Goal: Information Seeking & Learning: Understand process/instructions

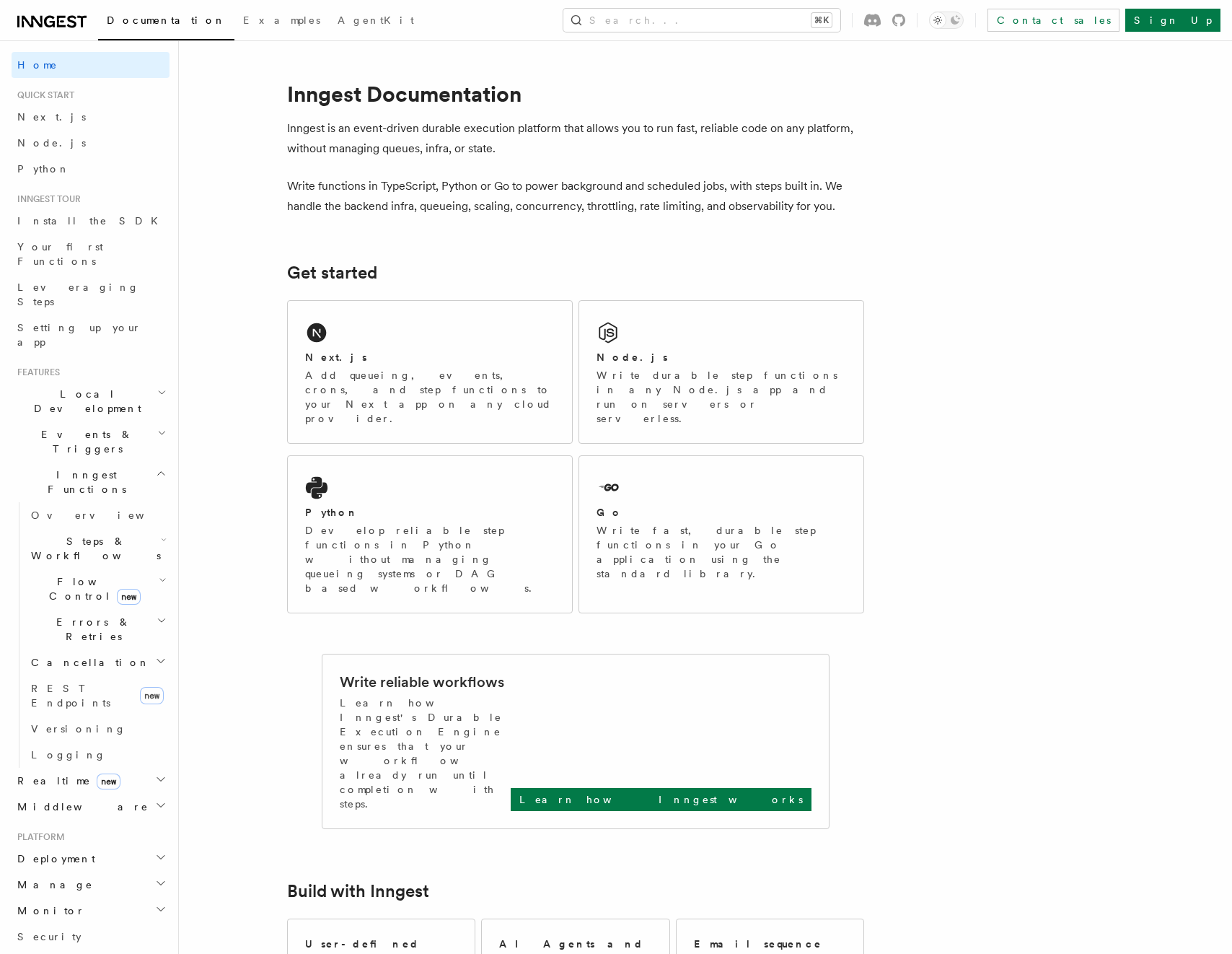
click at [71, 534] on span "Steps & Workflows" at bounding box center [93, 549] width 136 height 29
click at [76, 576] on span "Overview" at bounding box center [119, 581] width 149 height 12
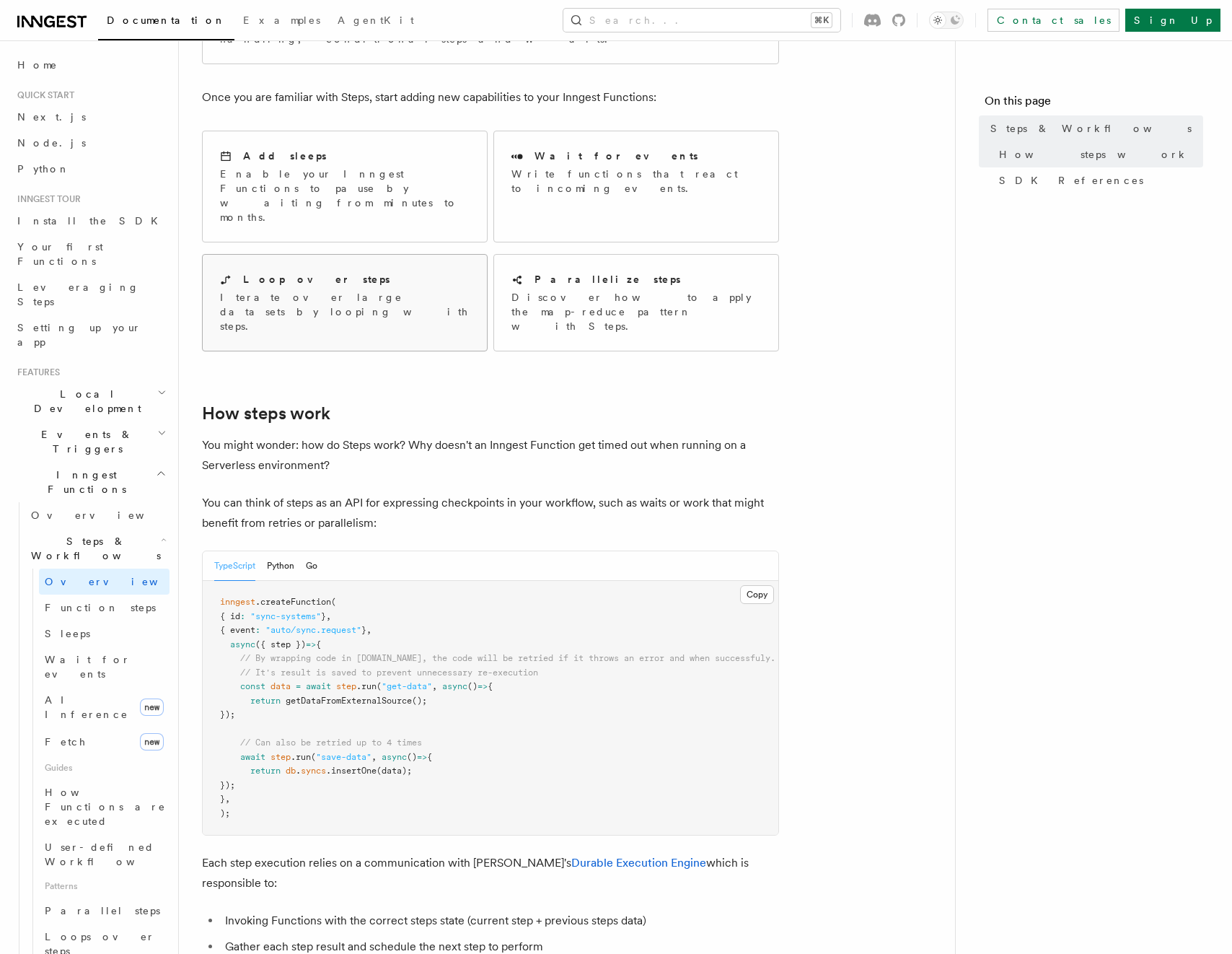
scroll to position [231, 0]
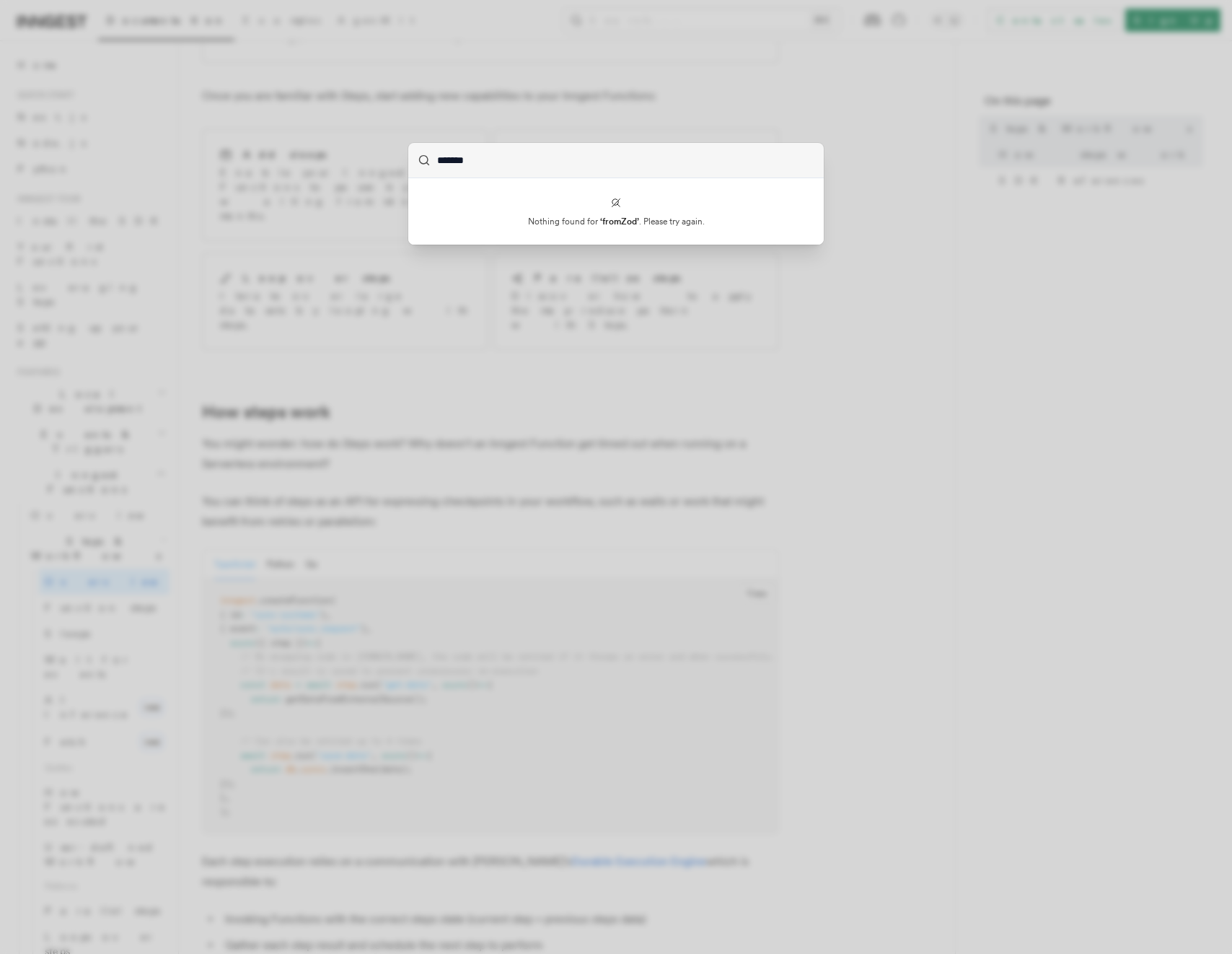
paste input "***"
type input "**********"
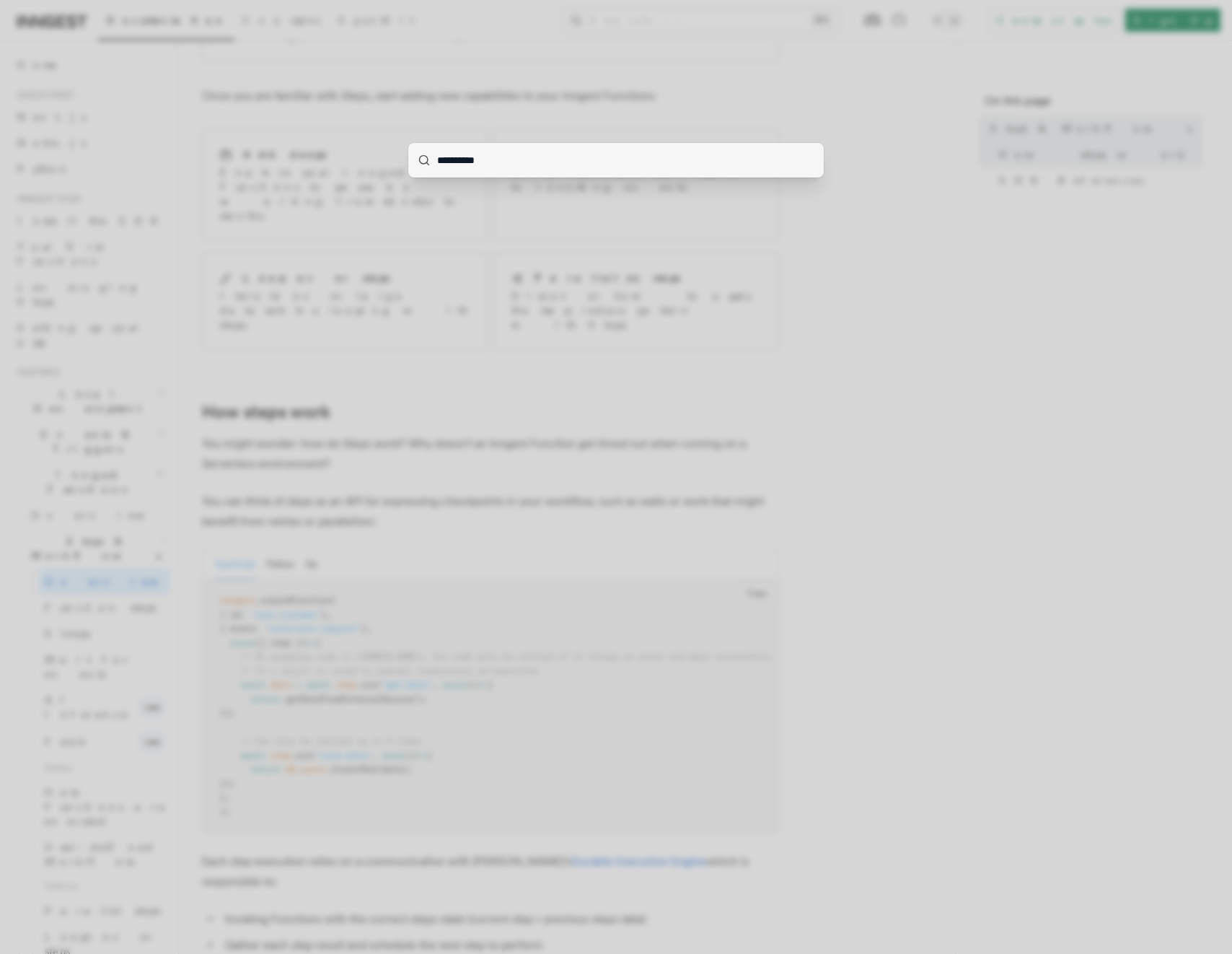
click at [528, 120] on div "**********" at bounding box center [616, 477] width 1232 height 954
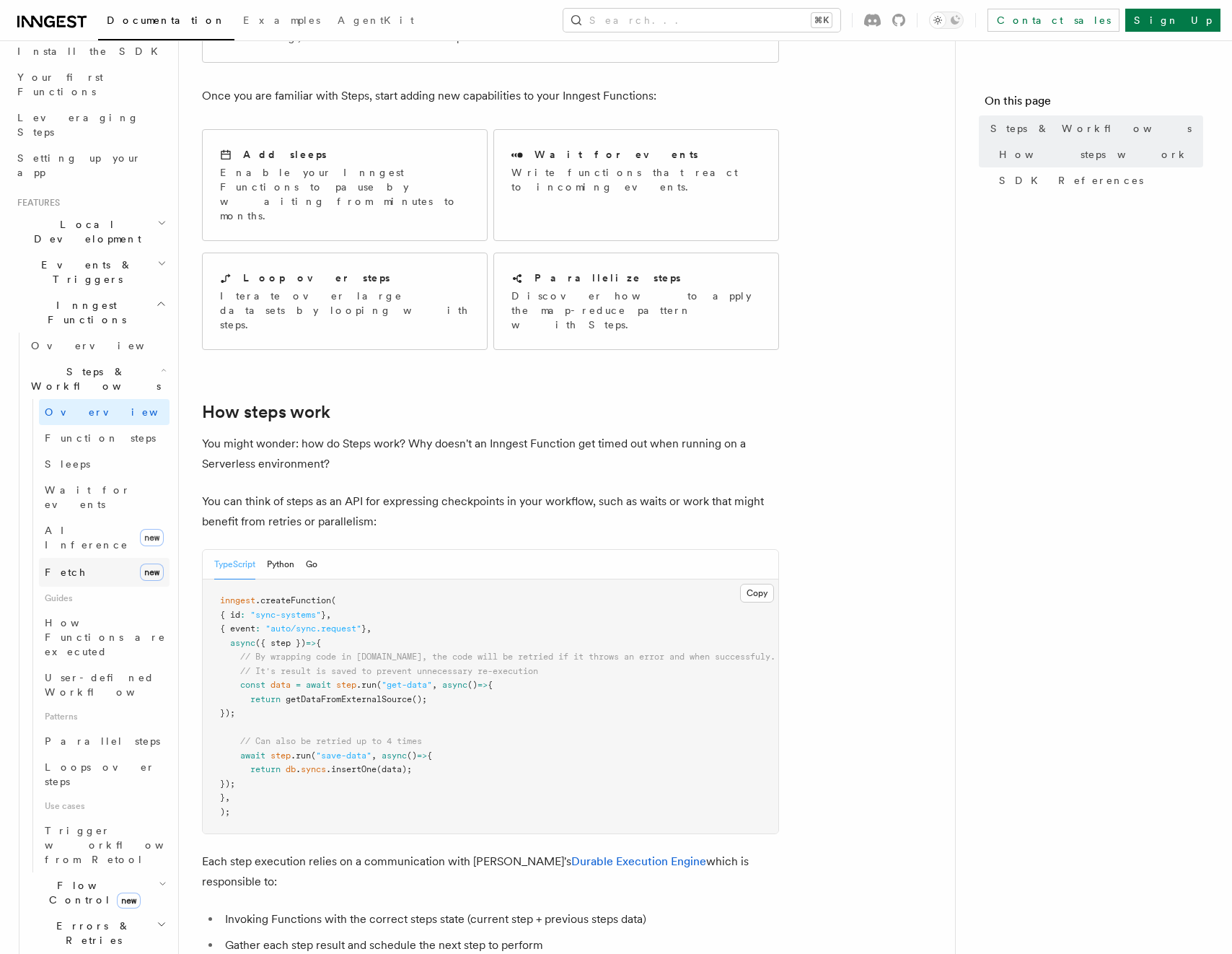
scroll to position [171, 0]
click at [68, 431] on span "Function steps" at bounding box center [100, 436] width 111 height 12
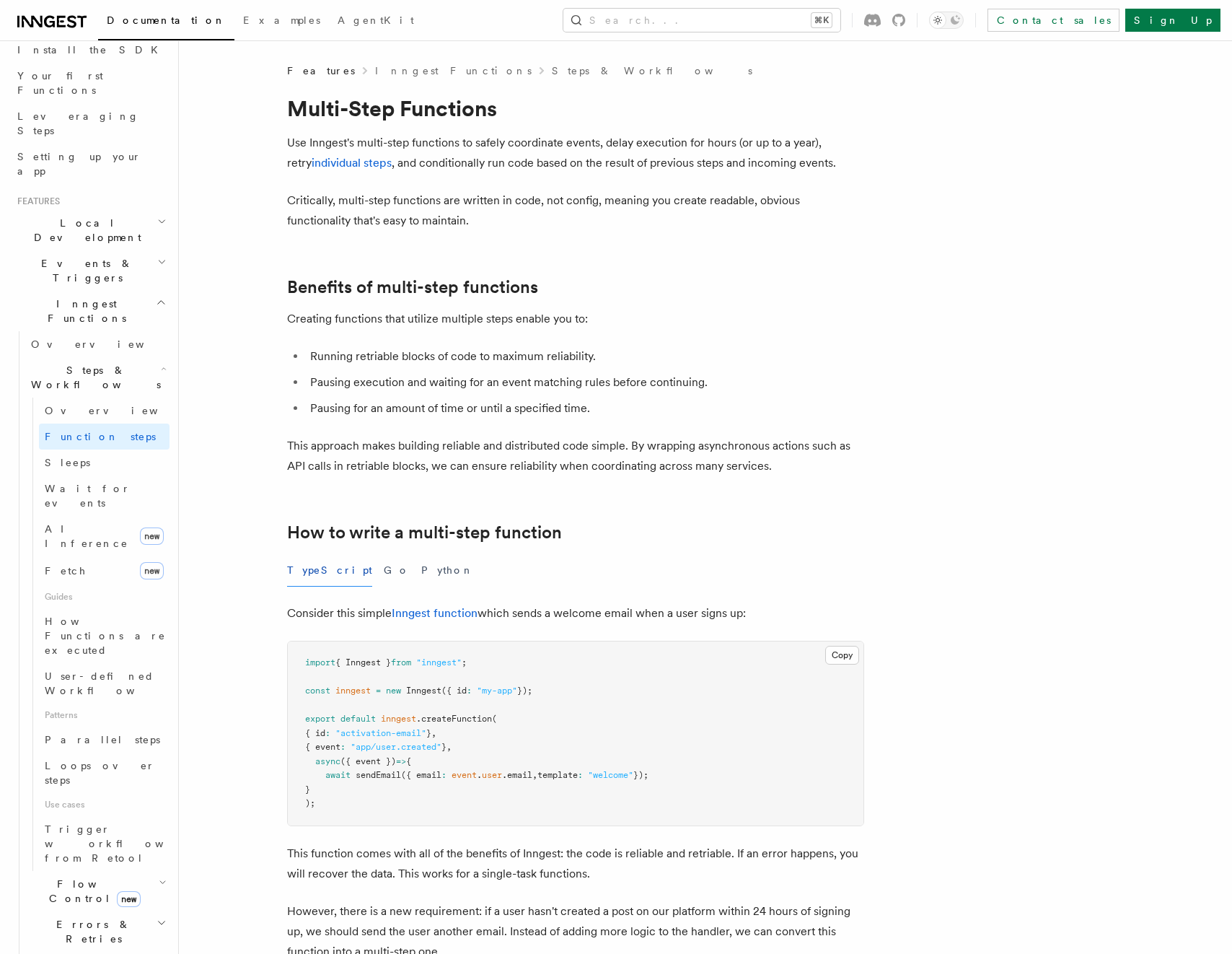
click at [74, 357] on h2 "Steps & Workflows" at bounding box center [97, 377] width 144 height 41
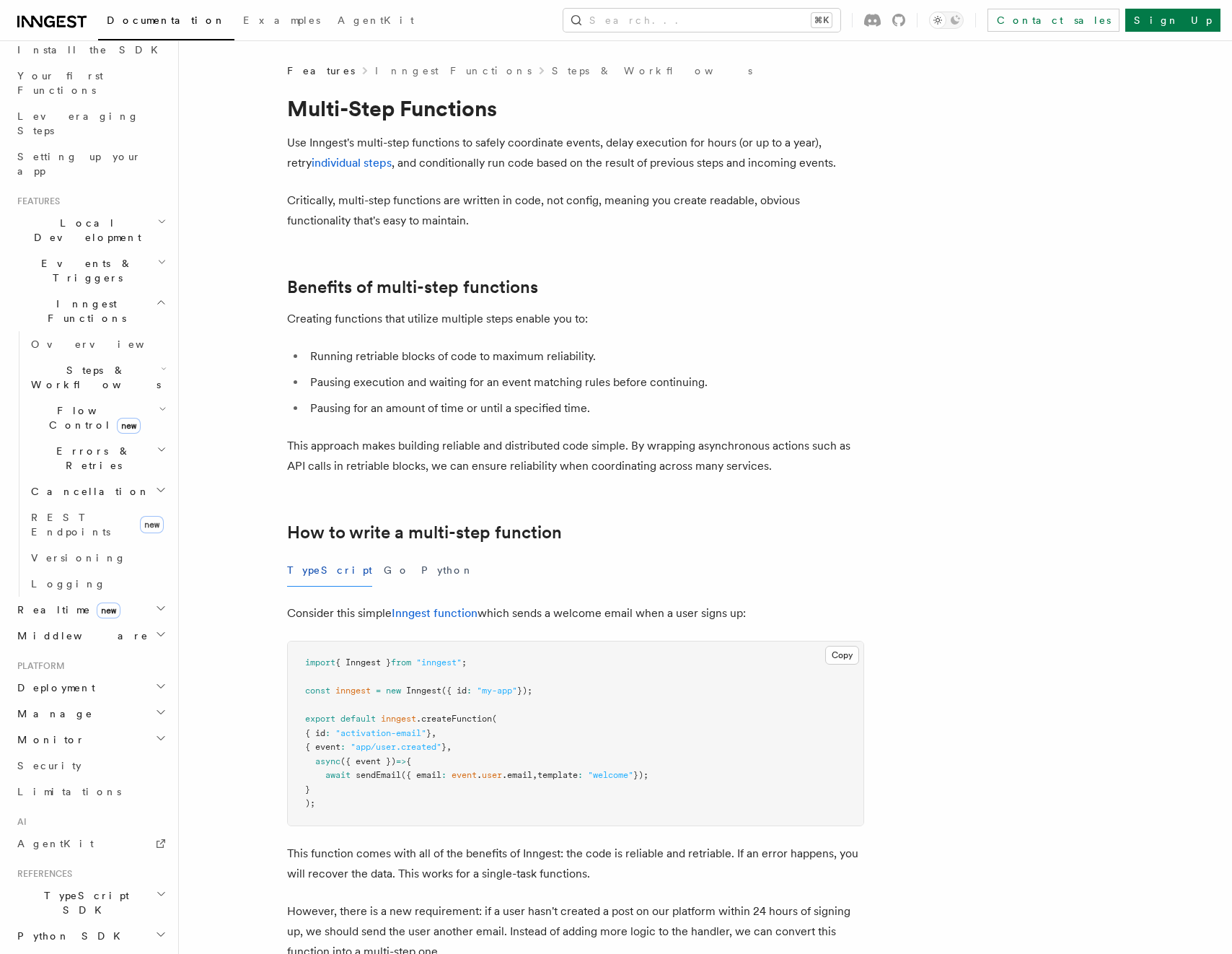
click at [62, 256] on span "Events & Triggers" at bounding box center [84, 271] width 146 height 29
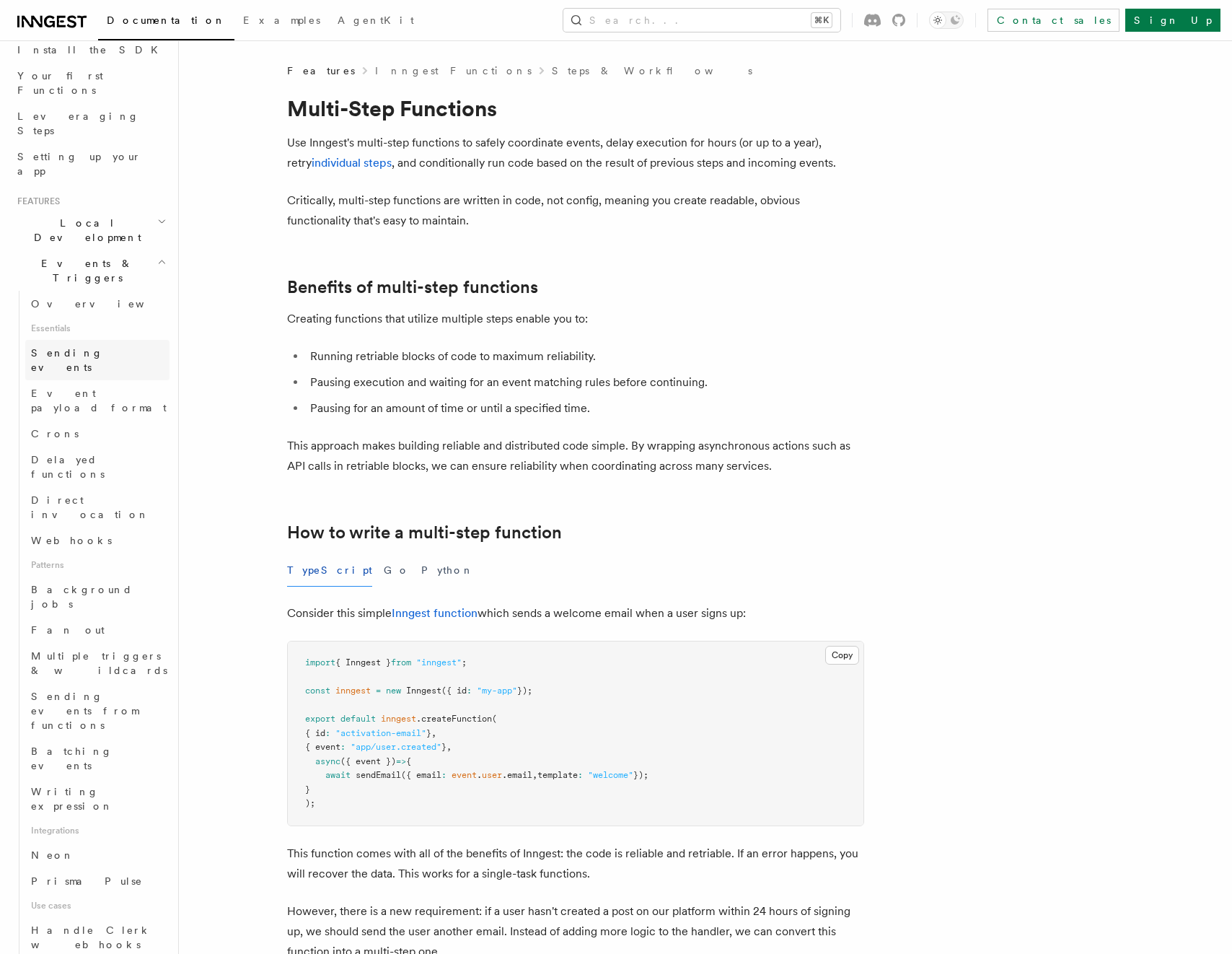
click at [62, 347] on span "Sending events" at bounding box center [67, 360] width 72 height 26
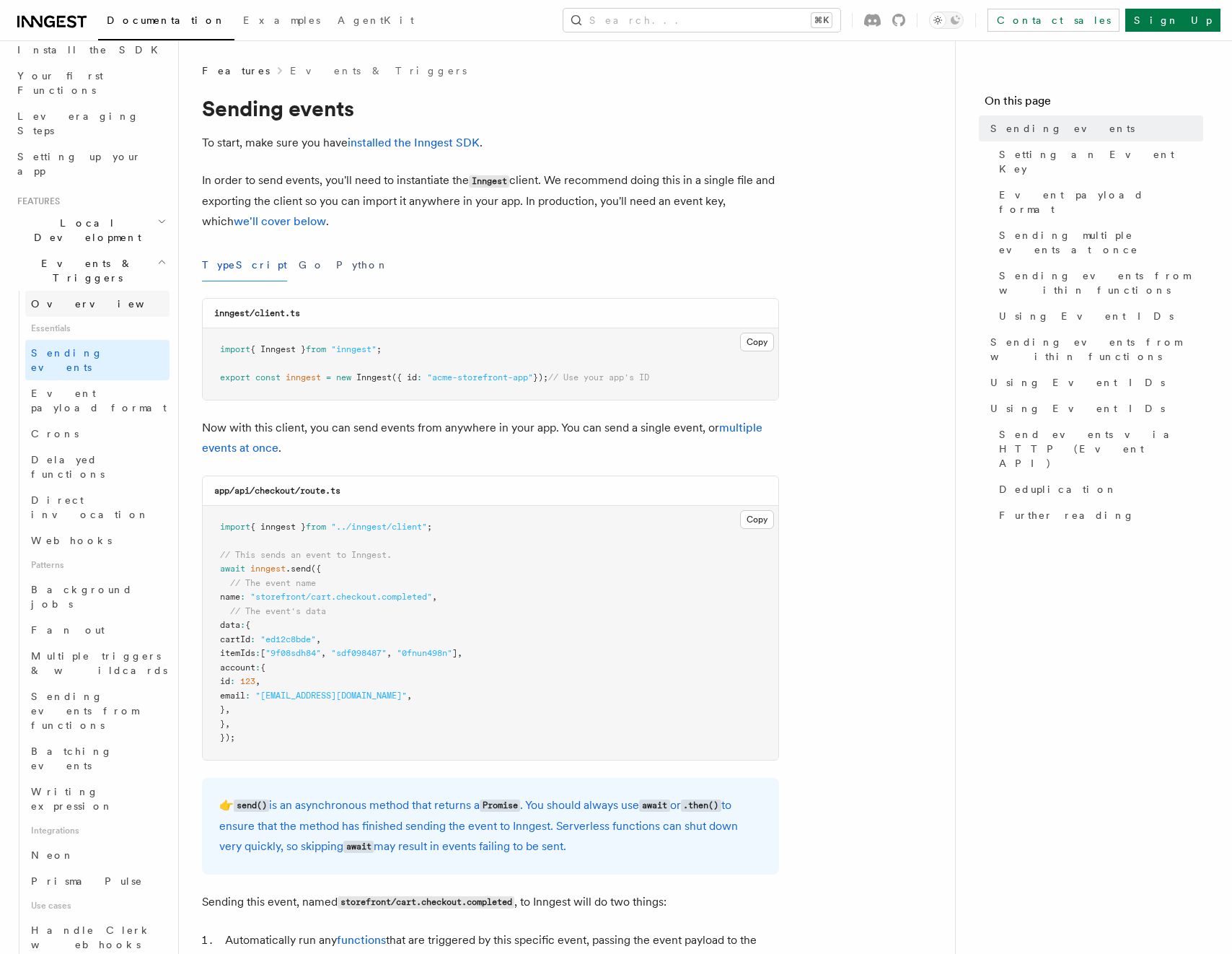
click at [56, 298] on span "Overview" at bounding box center [105, 303] width 149 height 12
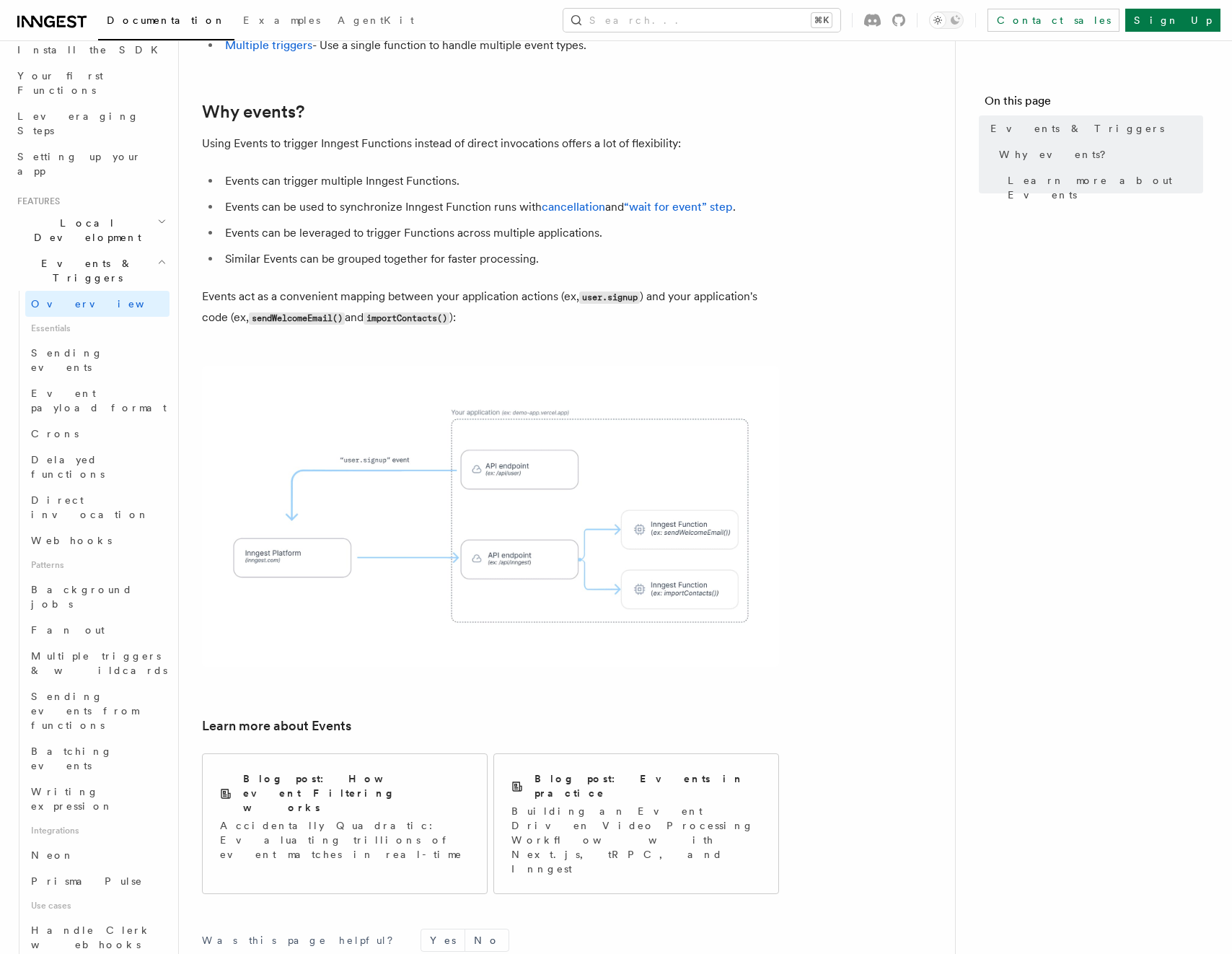
scroll to position [615, 0]
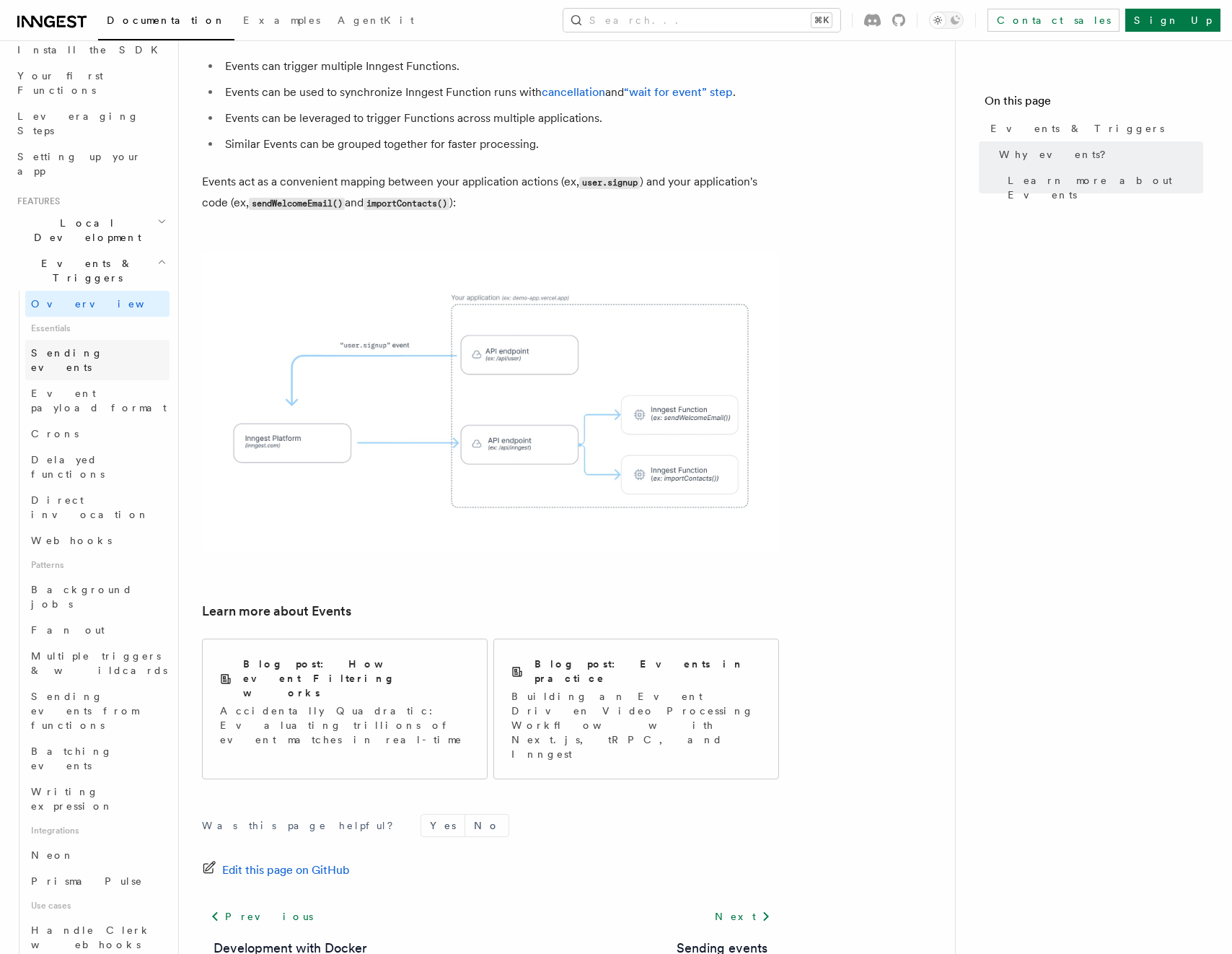
click at [75, 340] on link "Sending events" at bounding box center [97, 360] width 144 height 41
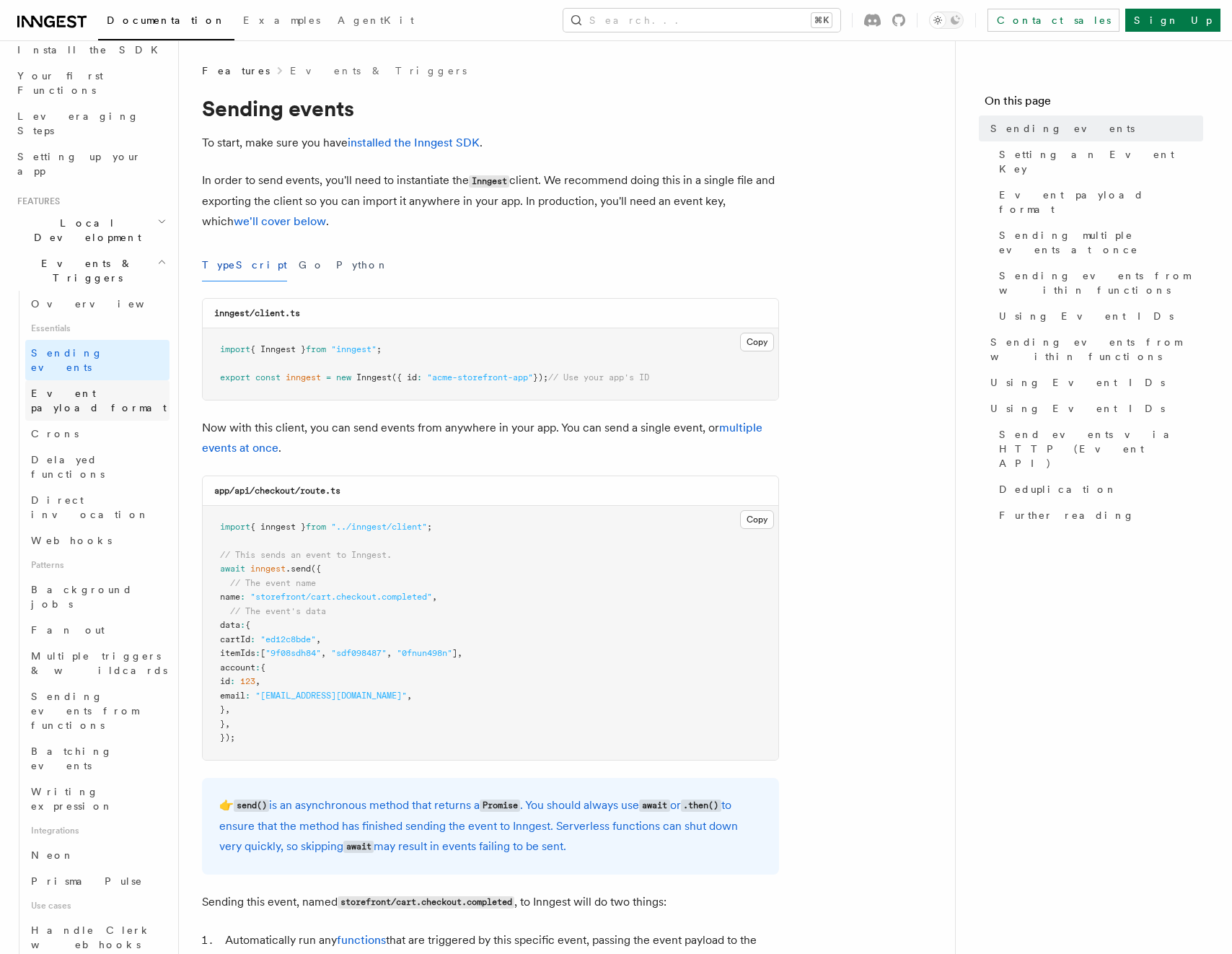
click at [78, 388] on span "Event payload format" at bounding box center [98, 401] width 136 height 26
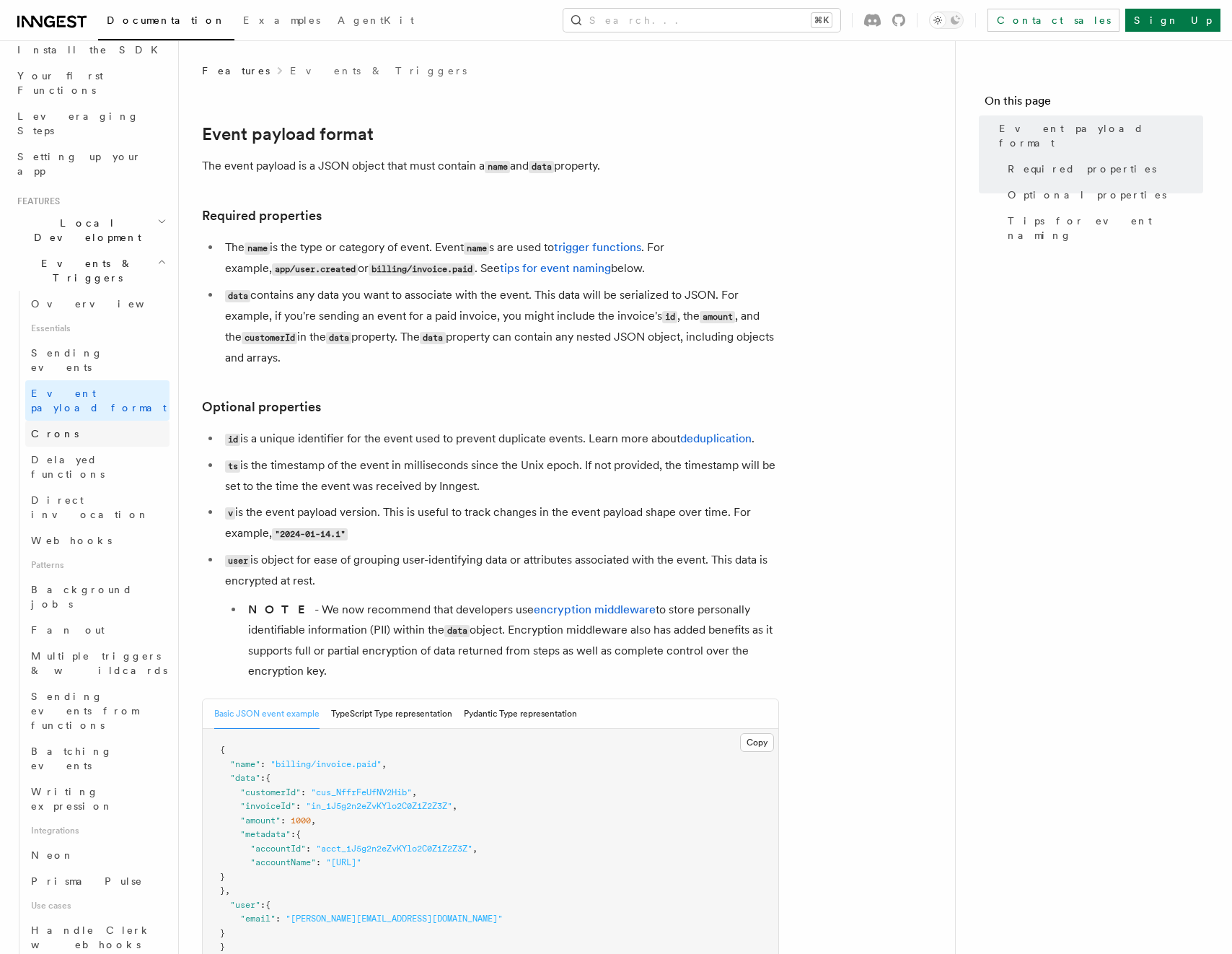
click at [34, 428] on span "Crons" at bounding box center [54, 434] width 48 height 12
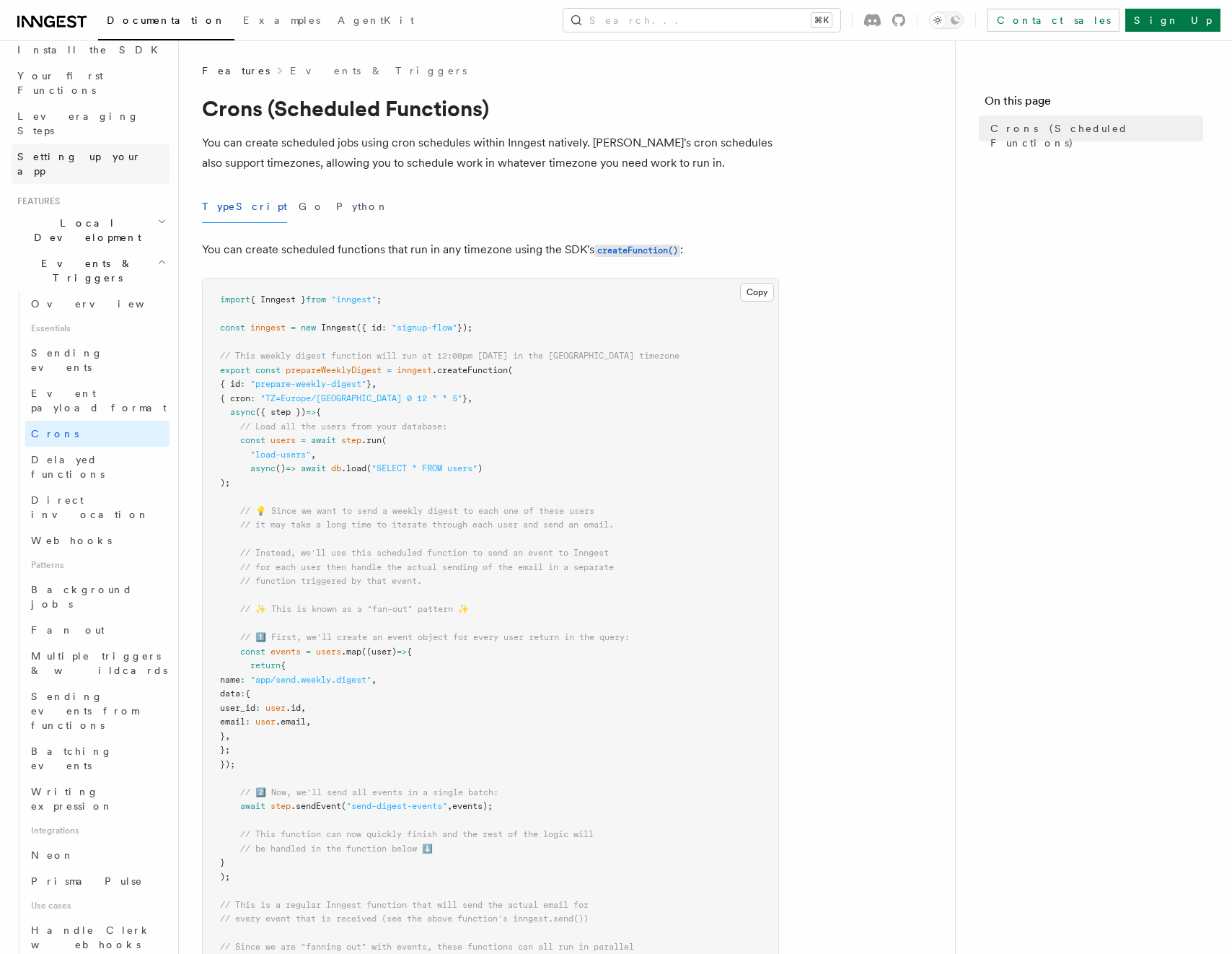
click at [58, 151] on span "Setting up your app" at bounding box center [80, 164] width 124 height 26
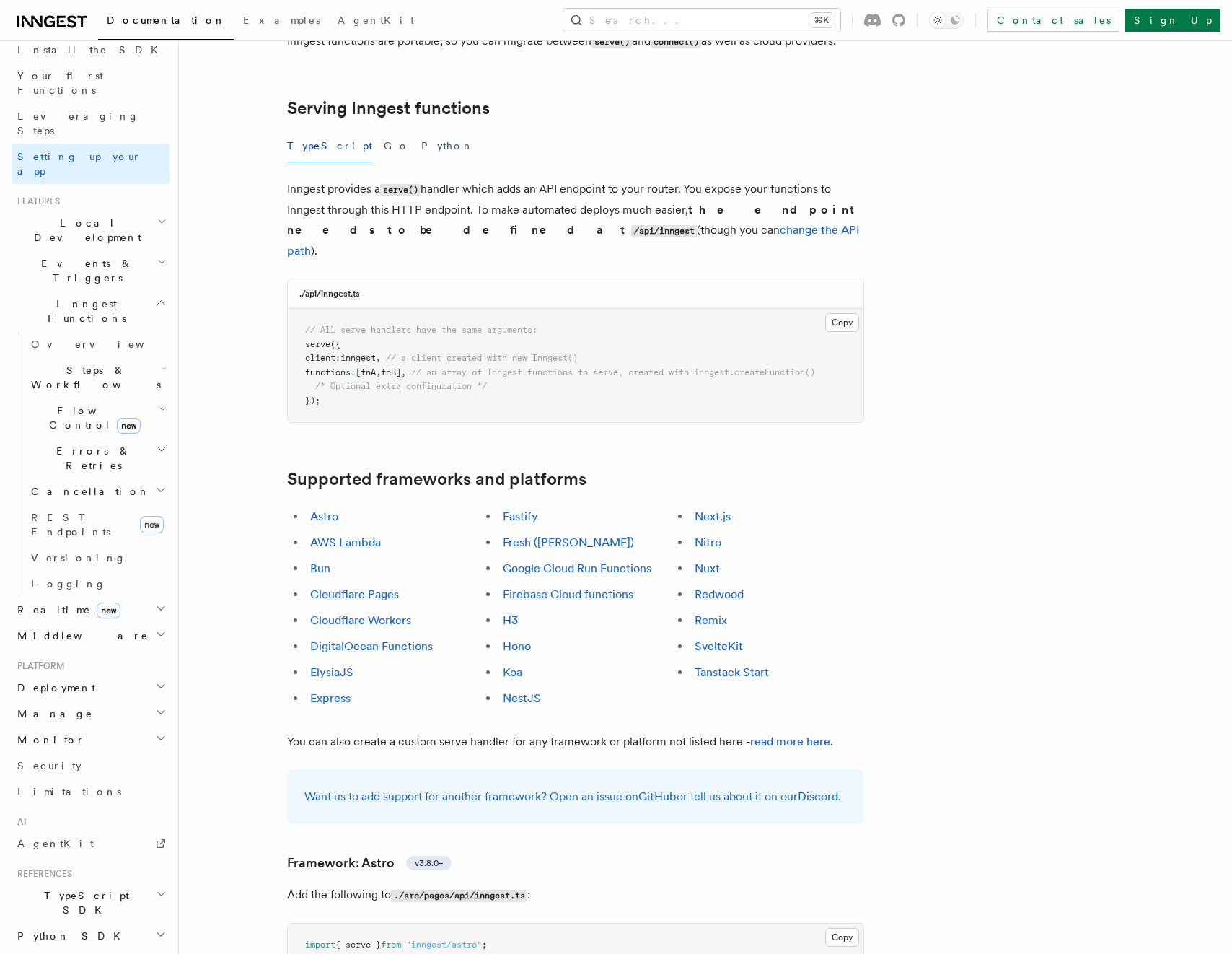
scroll to position [490, 0]
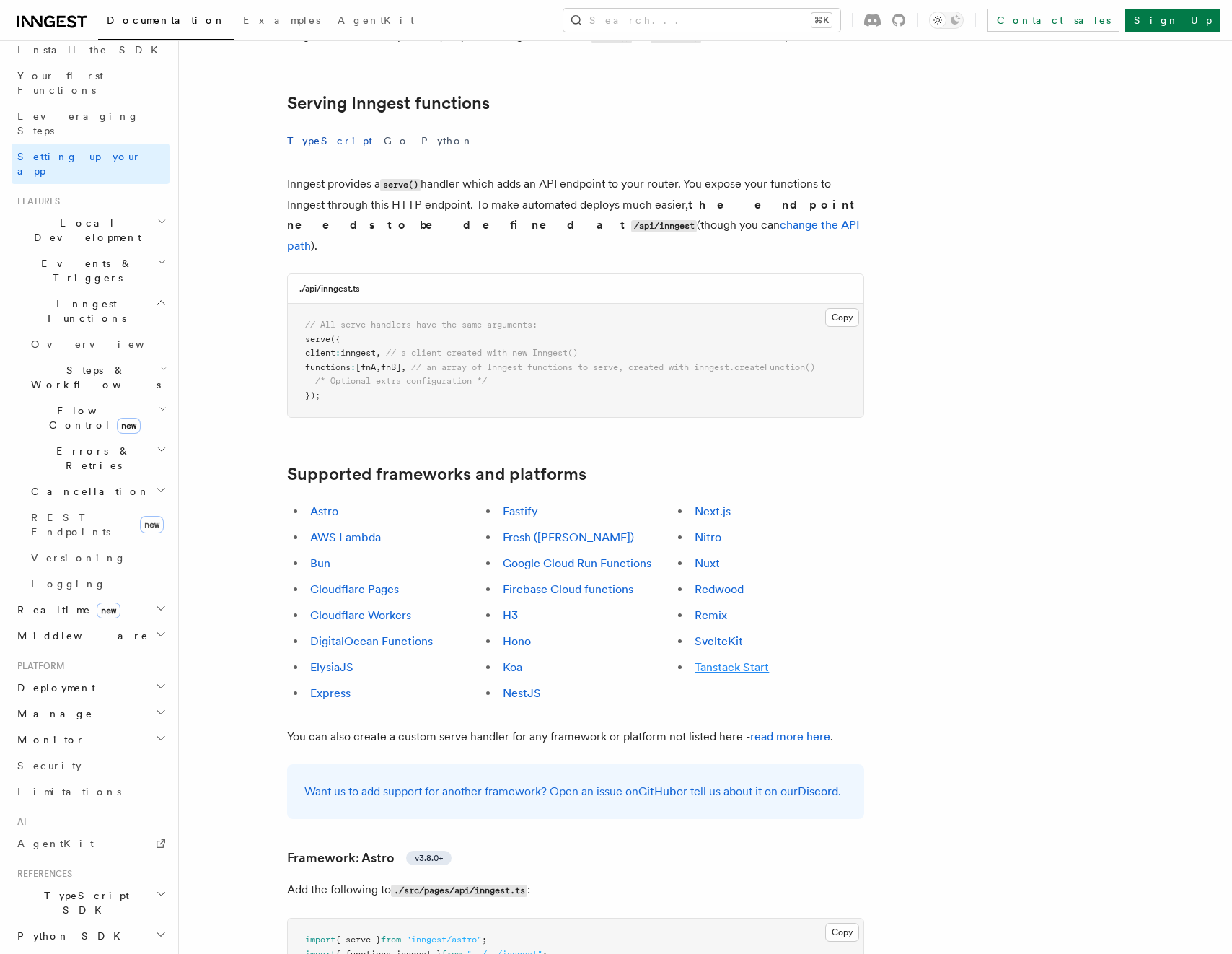
click at [710, 660] on link "Tanstack Start" at bounding box center [731, 667] width 74 height 14
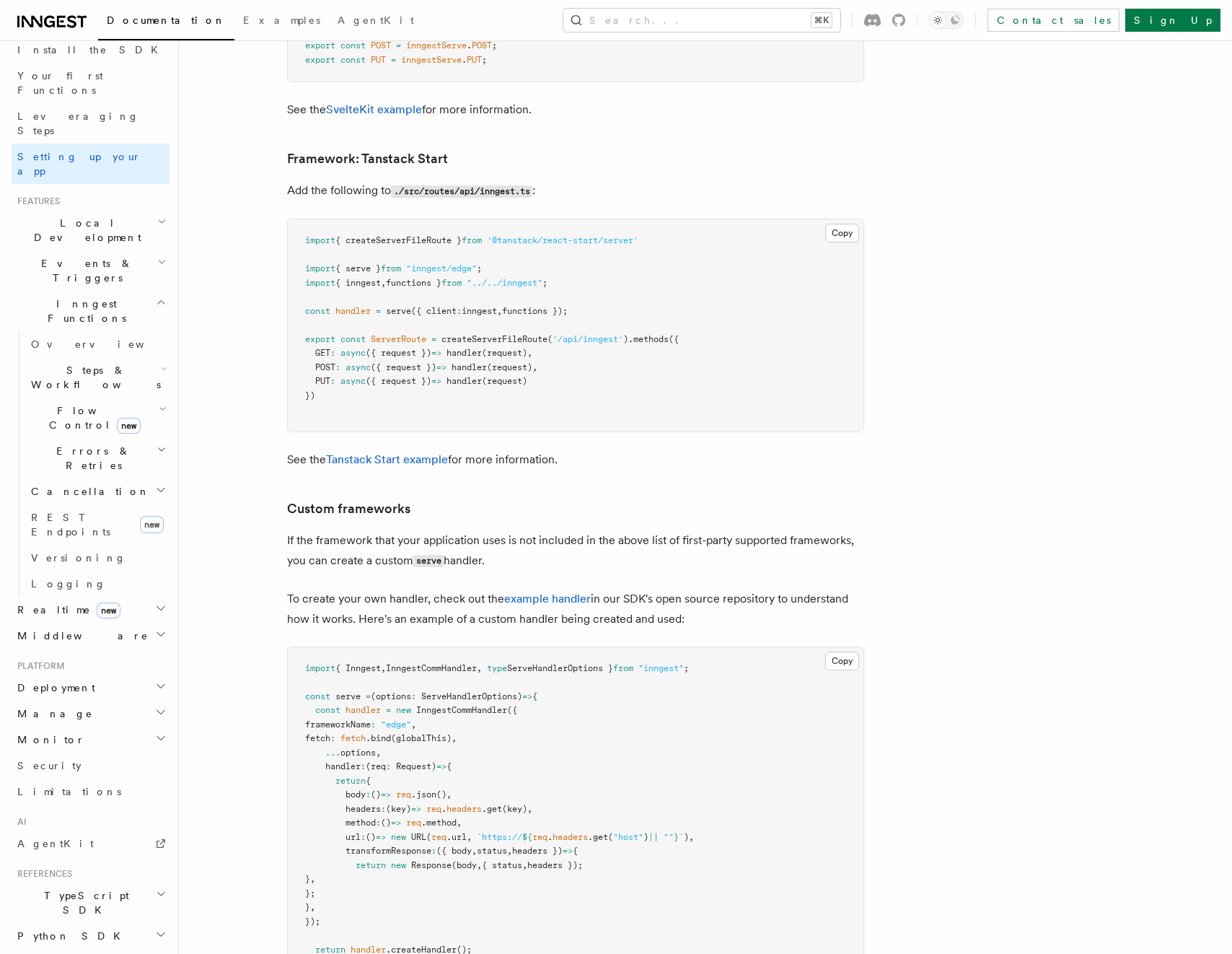
scroll to position [12077, 0]
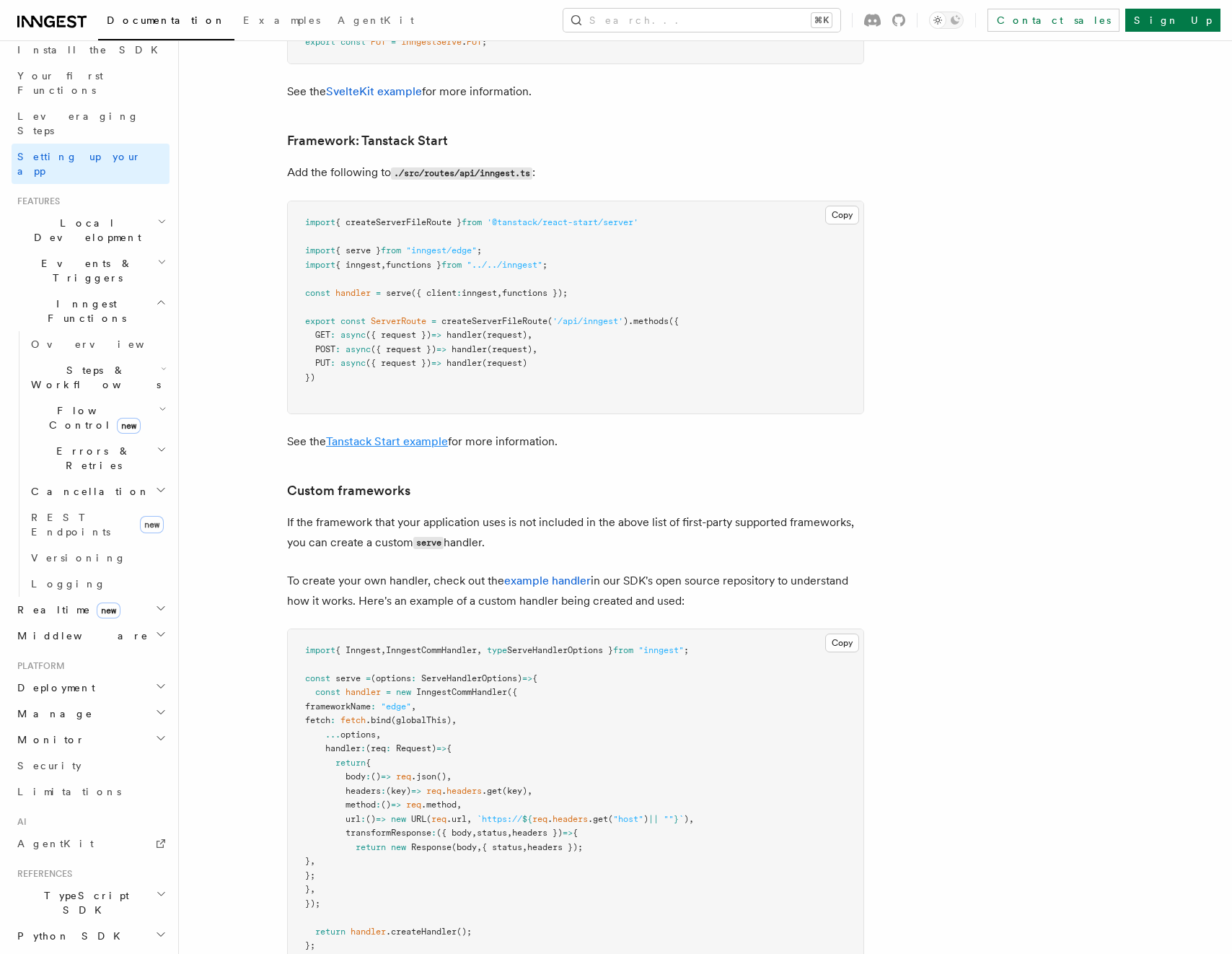
click at [374, 434] on link "Tanstack Start example" at bounding box center [387, 441] width 122 height 14
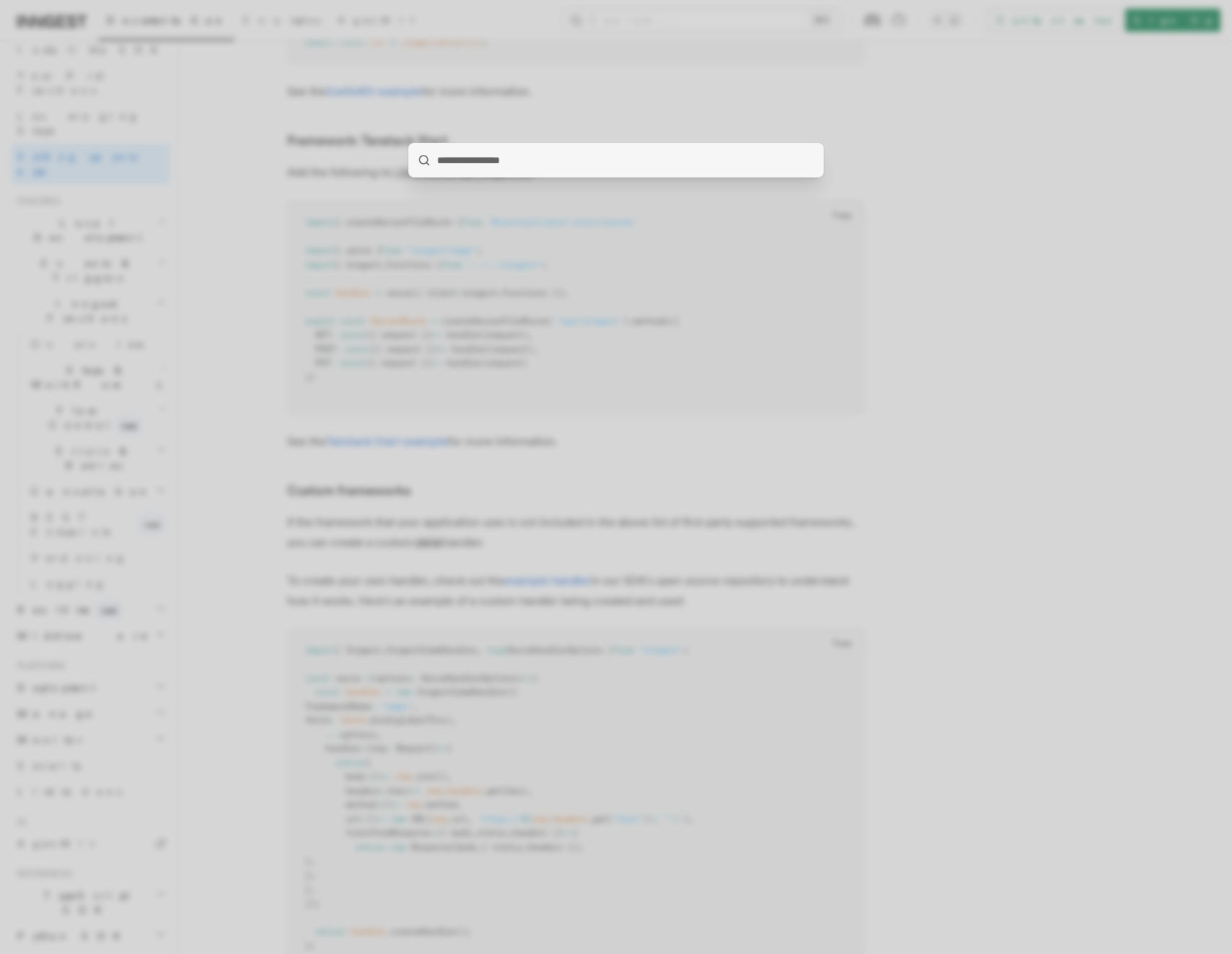
type input "**********"
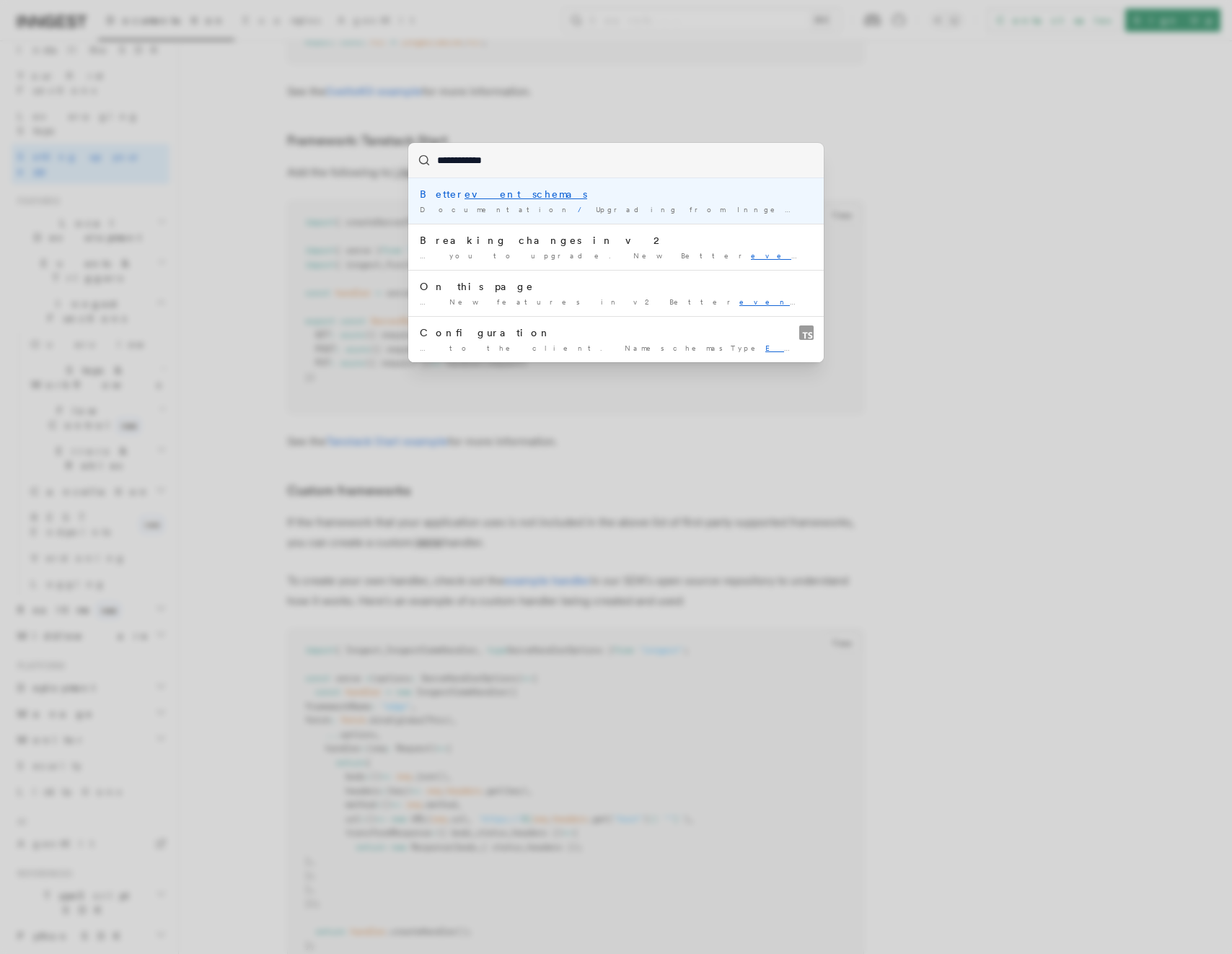
click at [489, 196] on mark "event schemas" at bounding box center [525, 193] width 123 height 12
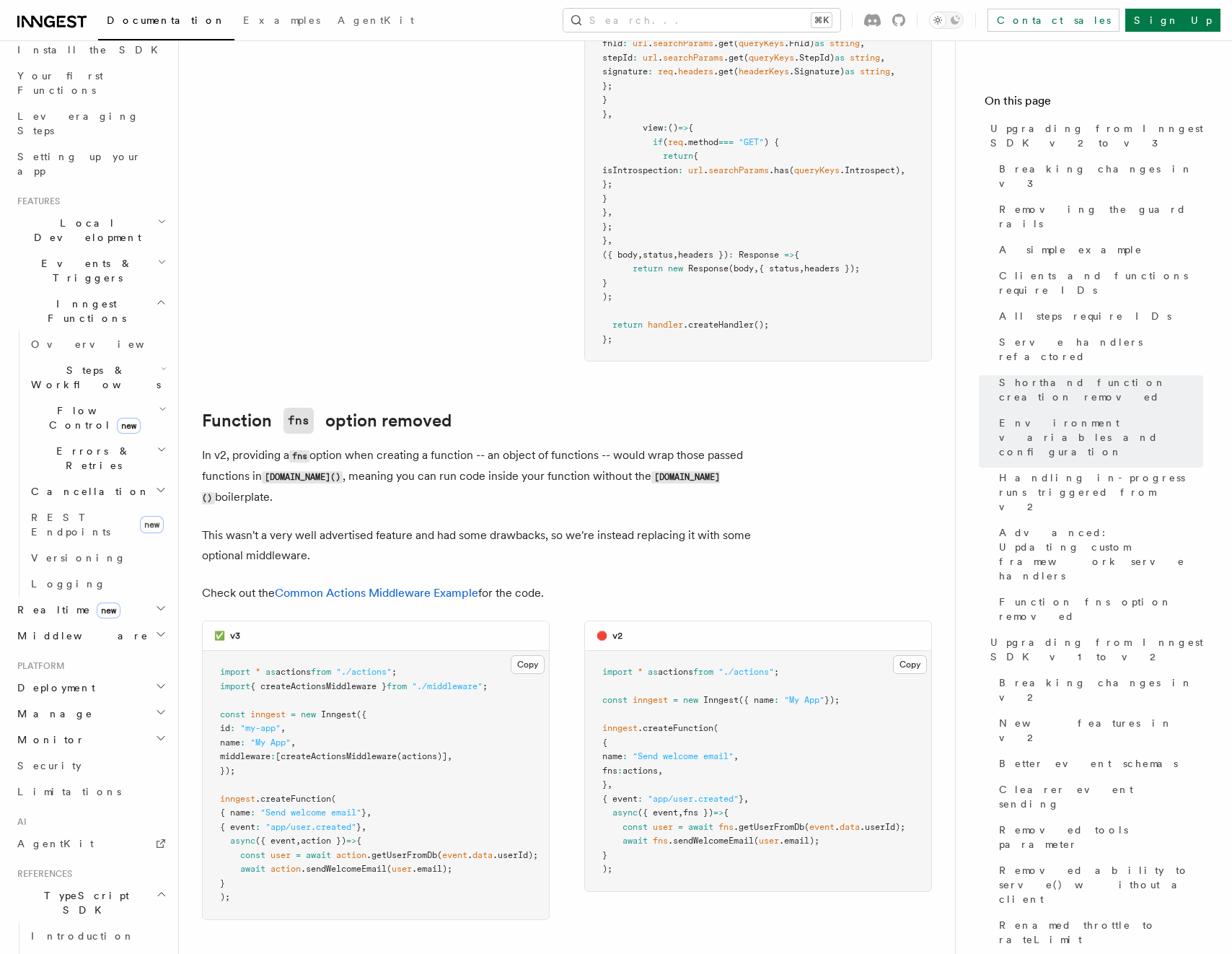
scroll to position [6692, 0]
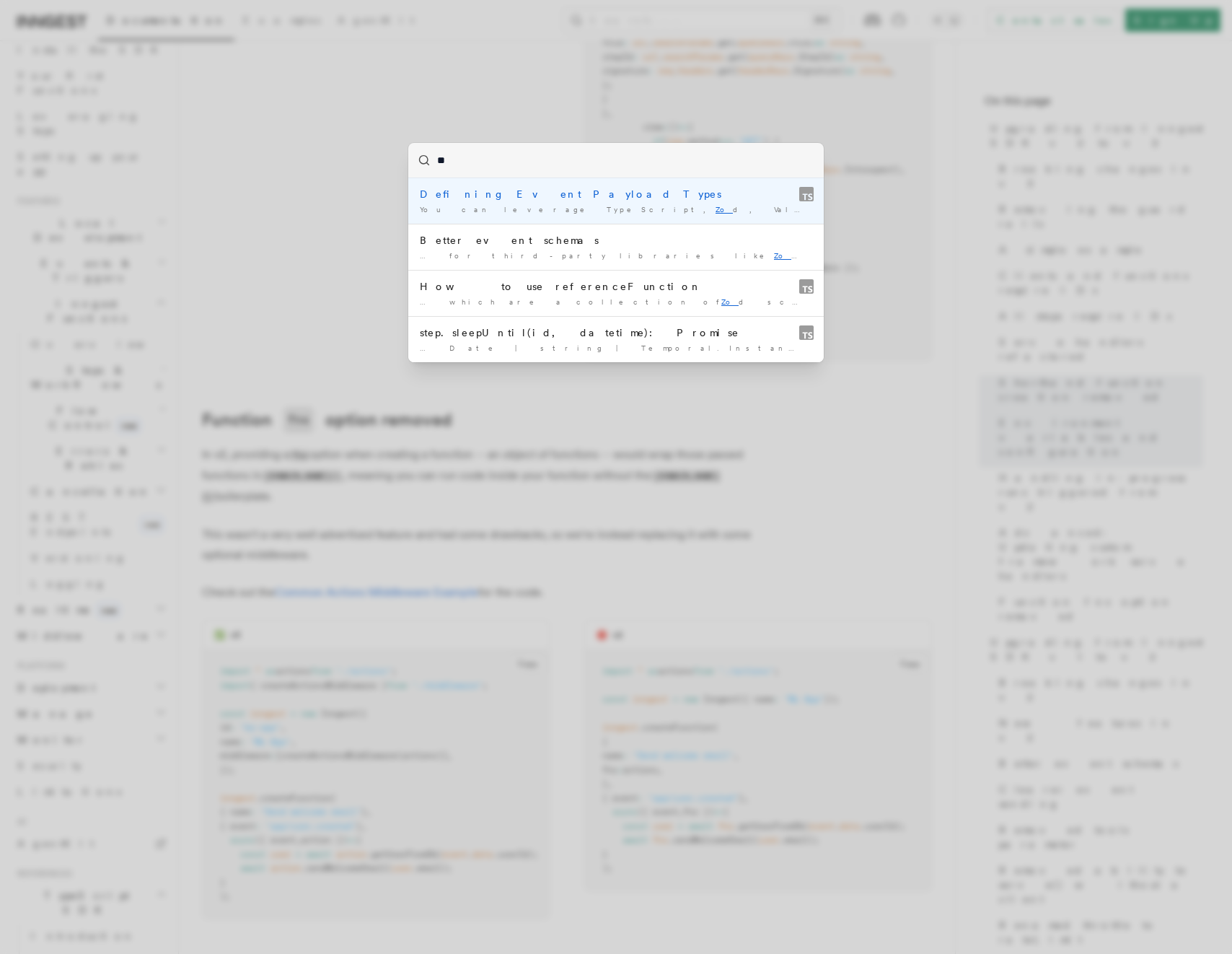
type input "***"
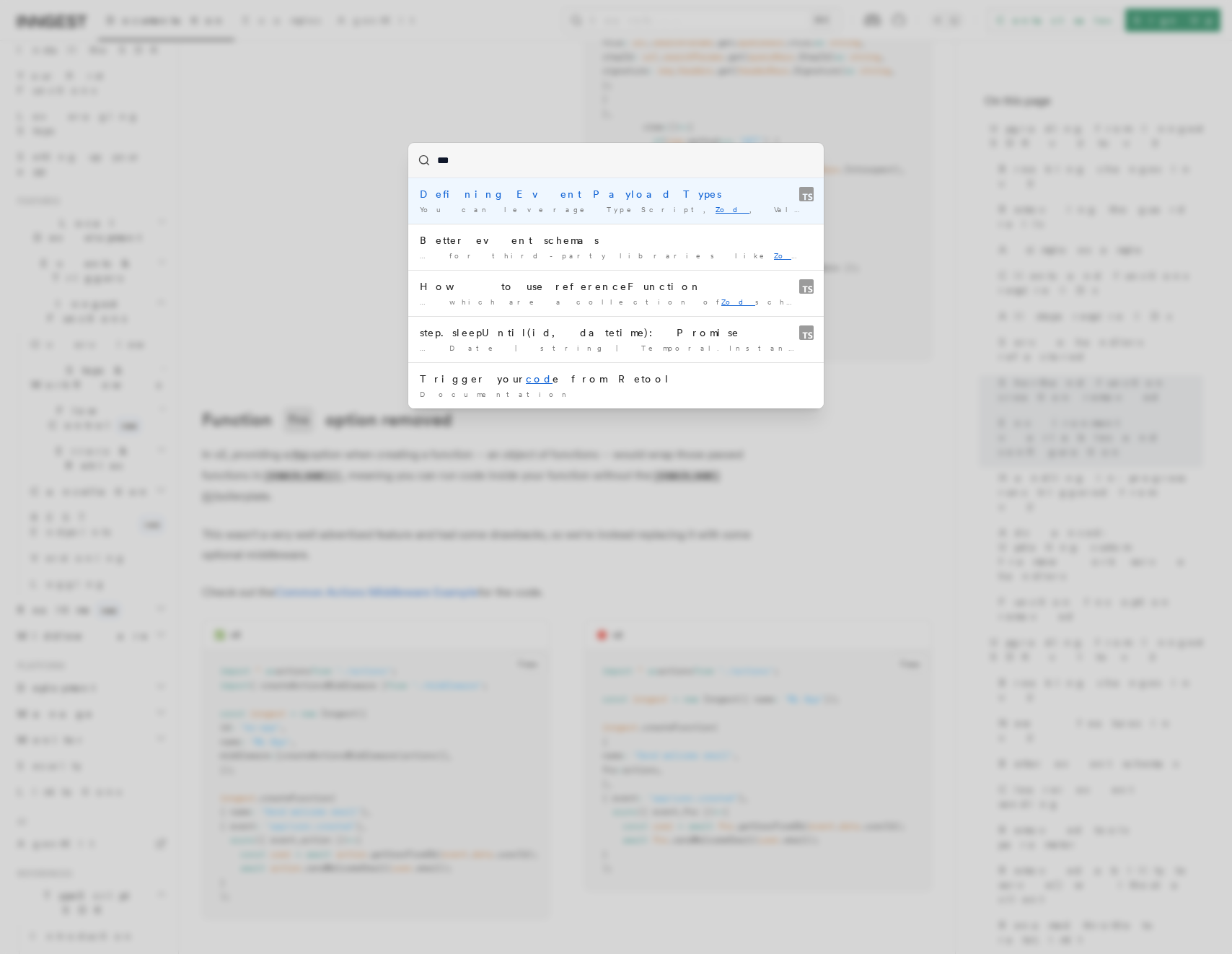
click at [509, 197] on div "Defining Event Payload Types" at bounding box center [615, 194] width 392 height 15
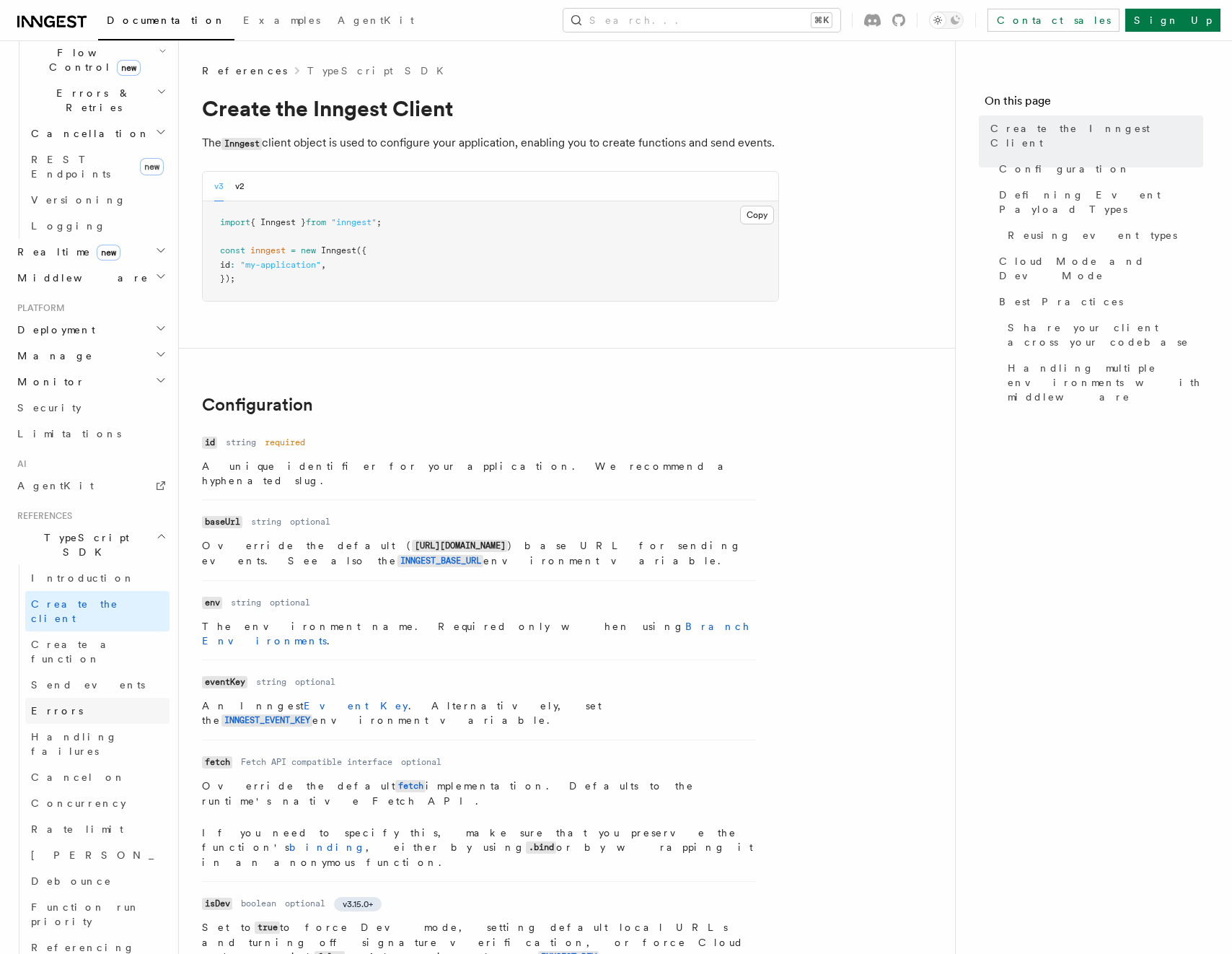
scroll to position [537, 0]
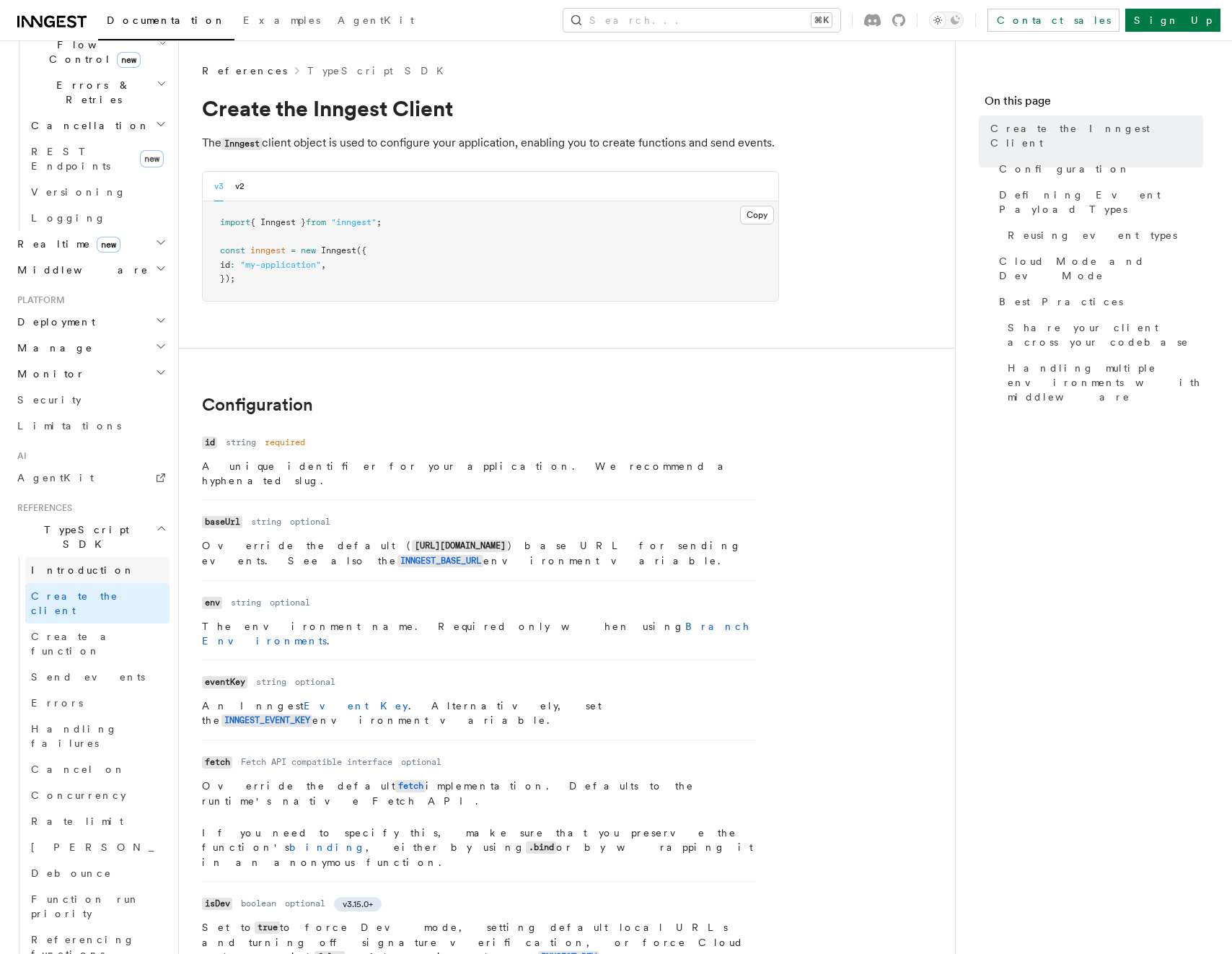
click at [58, 564] on span "Introduction" at bounding box center [82, 569] width 104 height 12
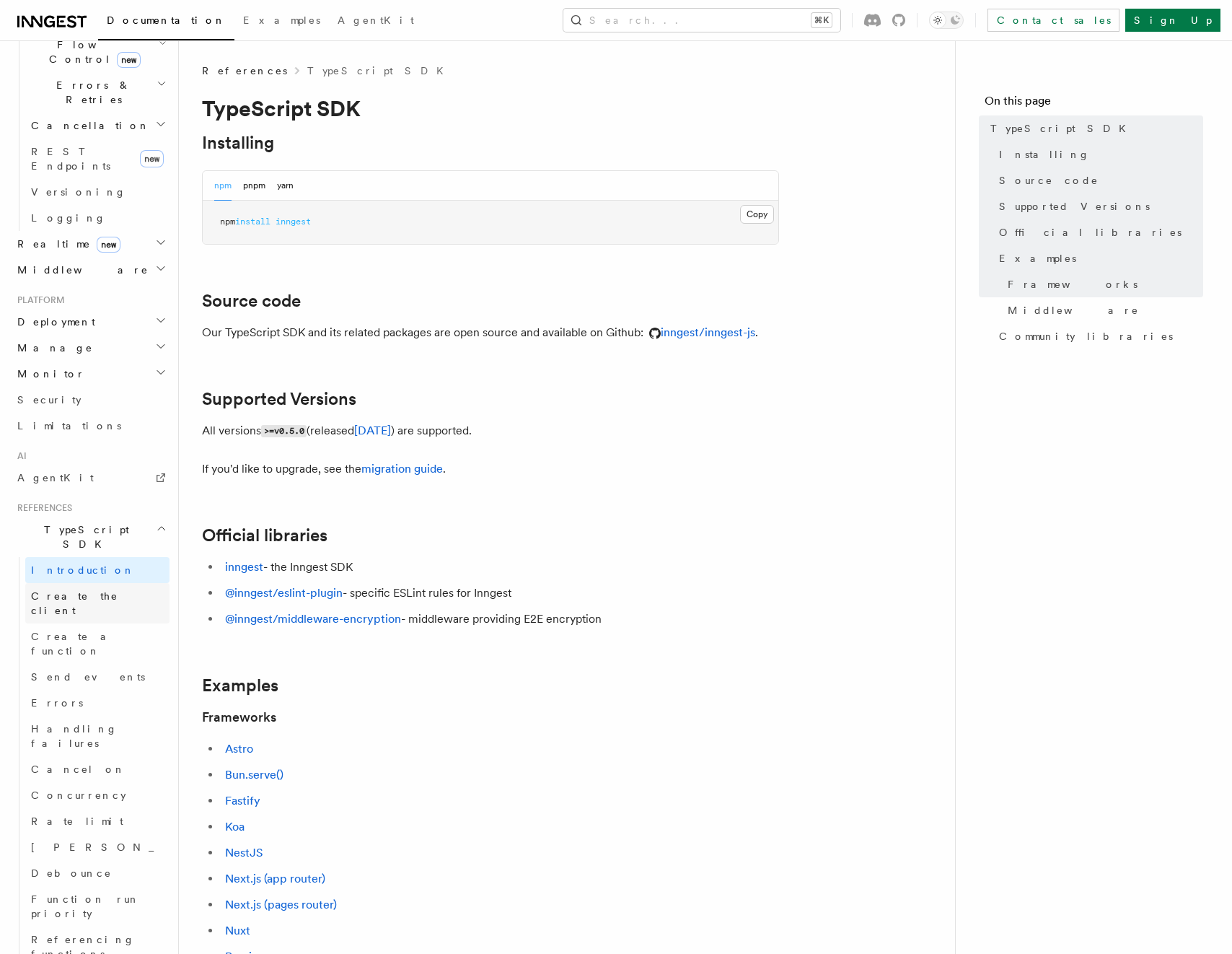
click at [78, 590] on span "Create the client" at bounding box center [74, 603] width 87 height 26
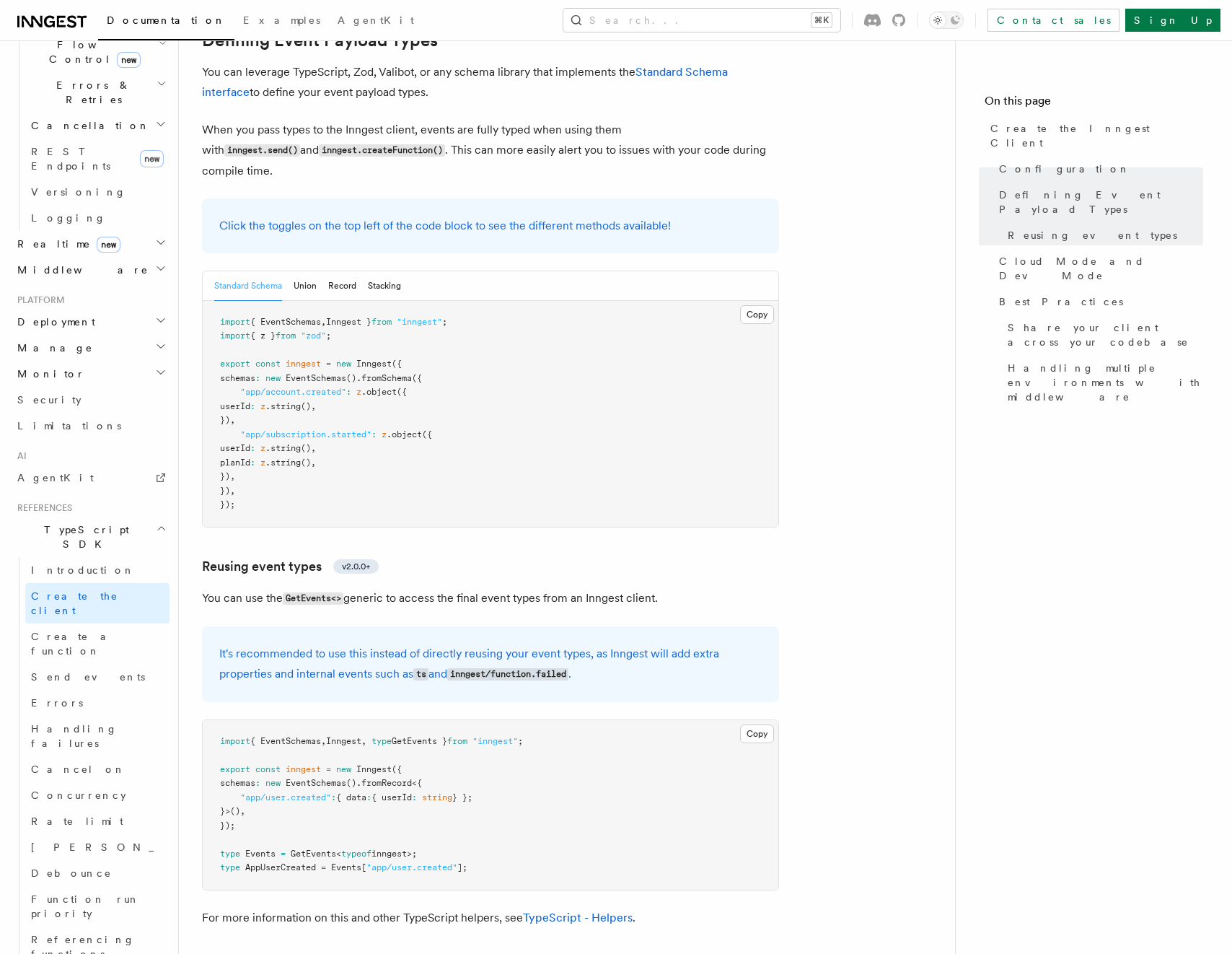
scroll to position [1326, 0]
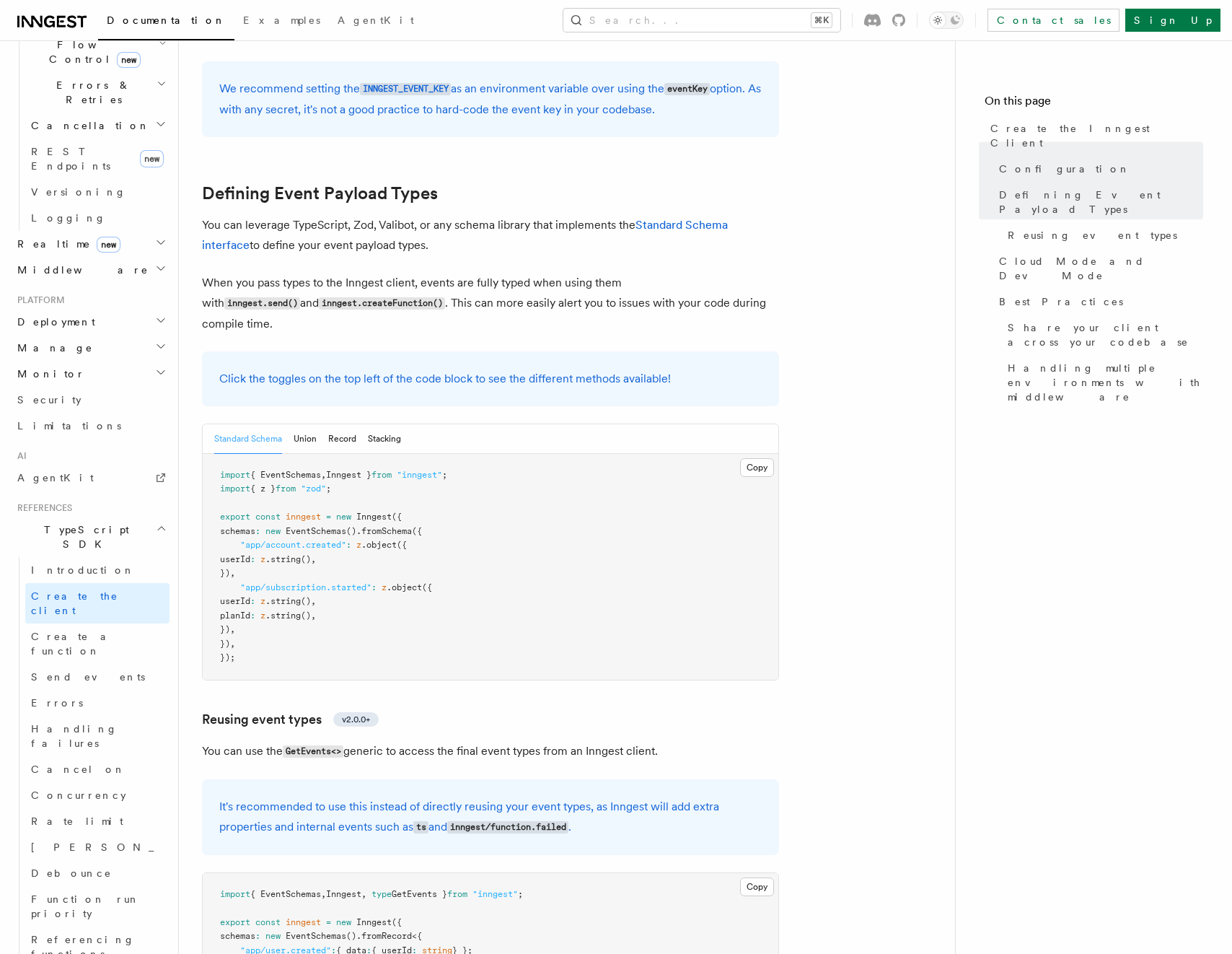
scroll to position [1170, 0]
click at [103, 590] on span "Create the client" at bounding box center [74, 603] width 87 height 26
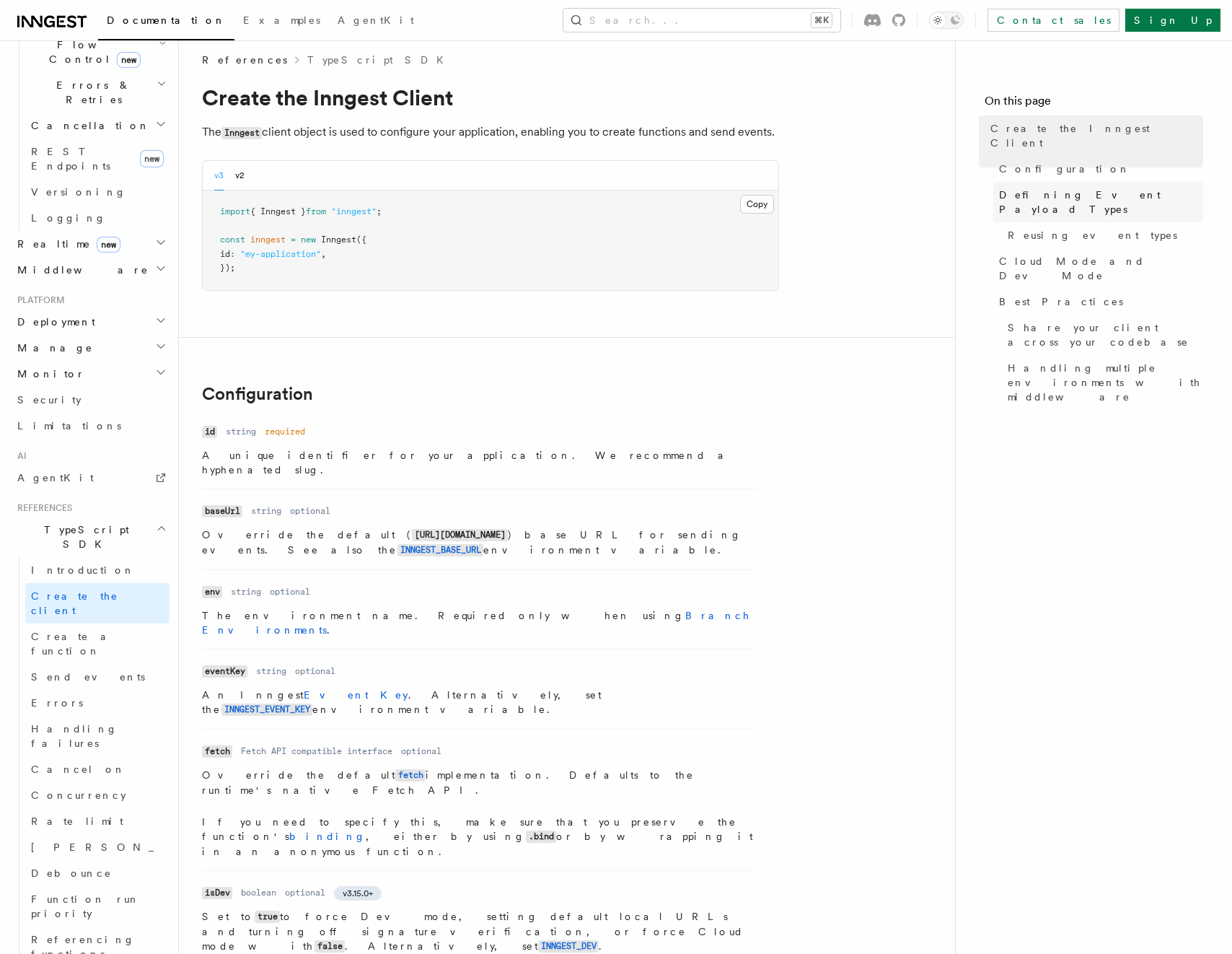
scroll to position [5, 0]
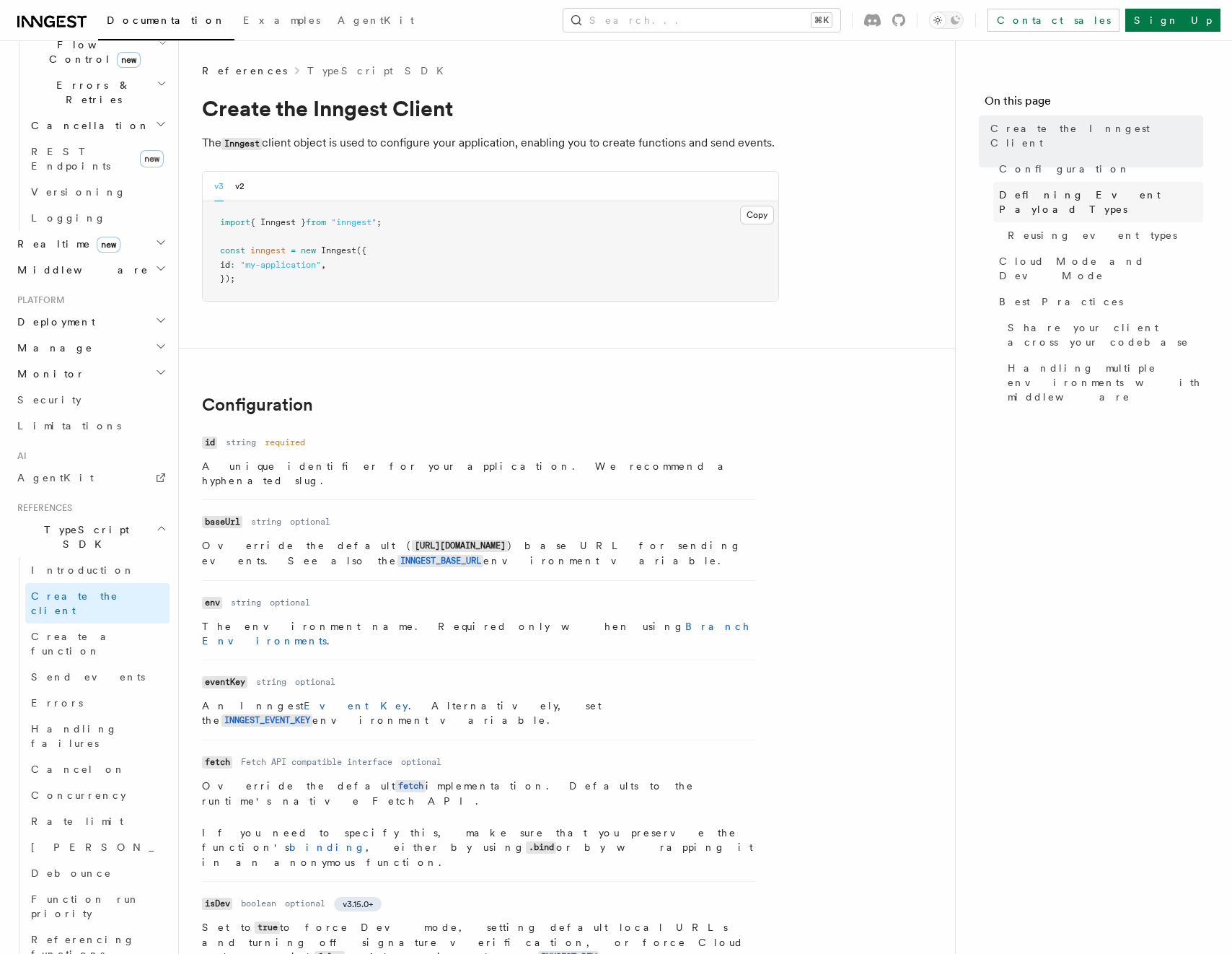
click at [1069, 187] on span "Defining Event Payload Types" at bounding box center [1101, 202] width 204 height 29
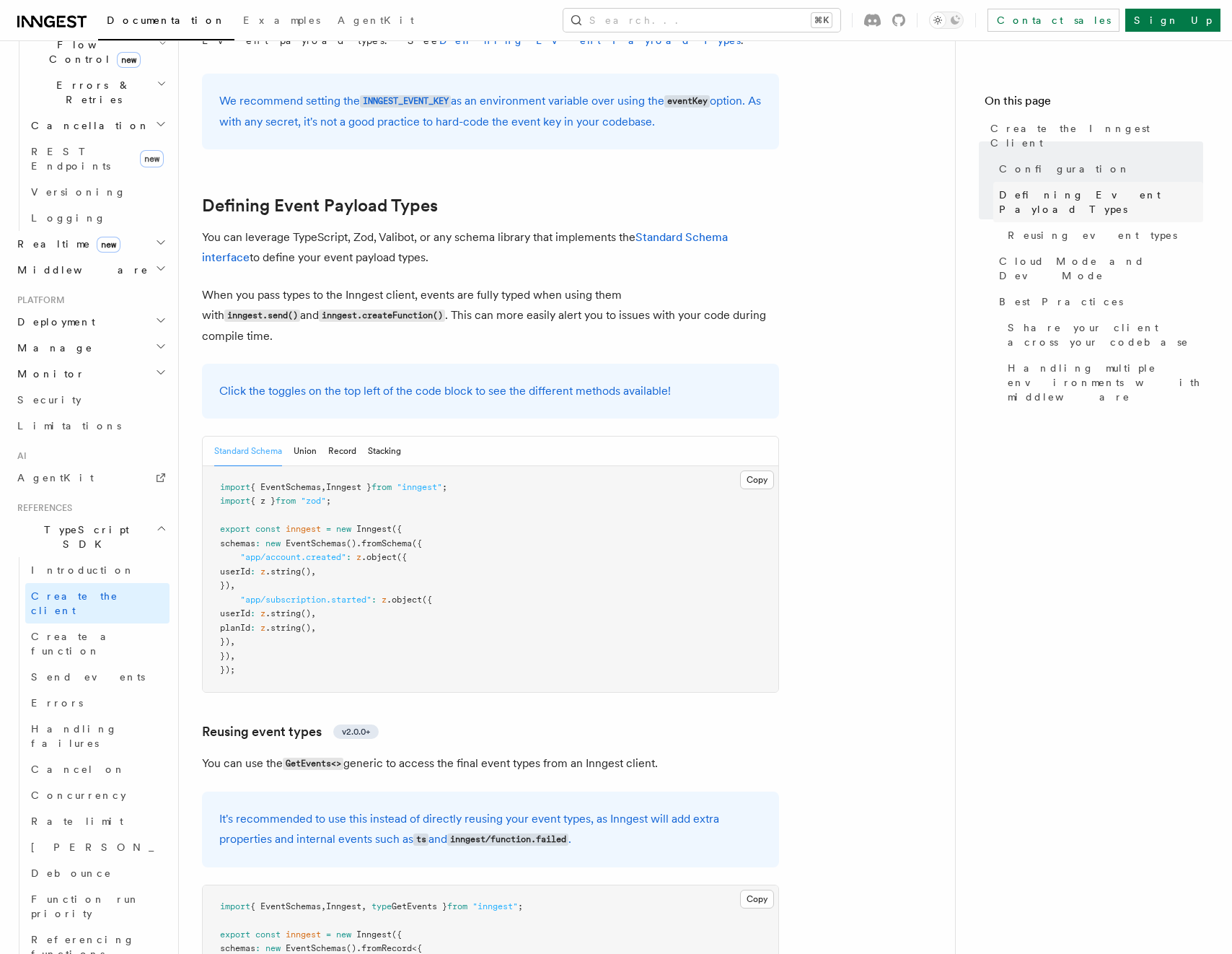
scroll to position [1170, 0]
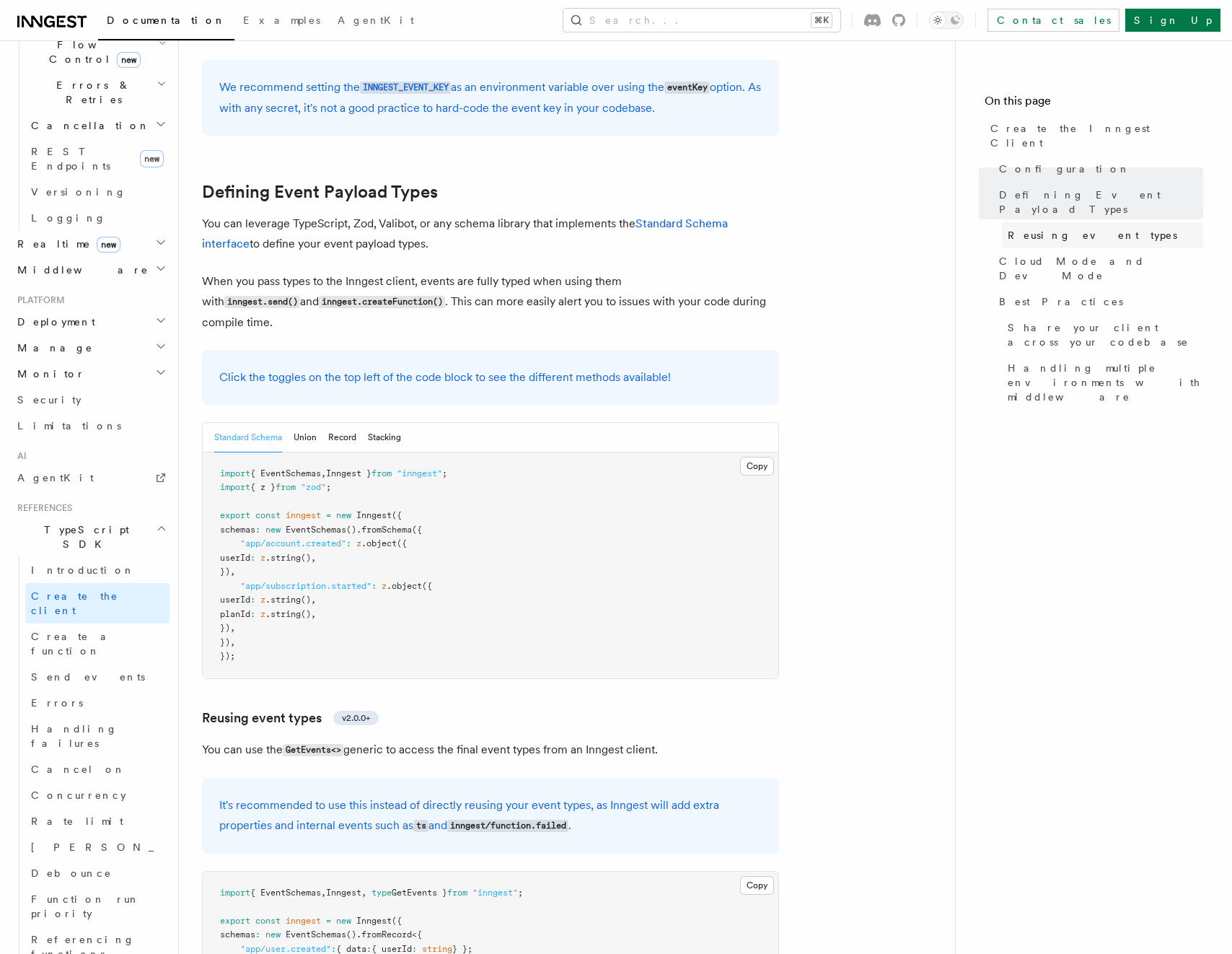
click at [1056, 228] on span "Reusing event types" at bounding box center [1092, 235] width 170 height 15
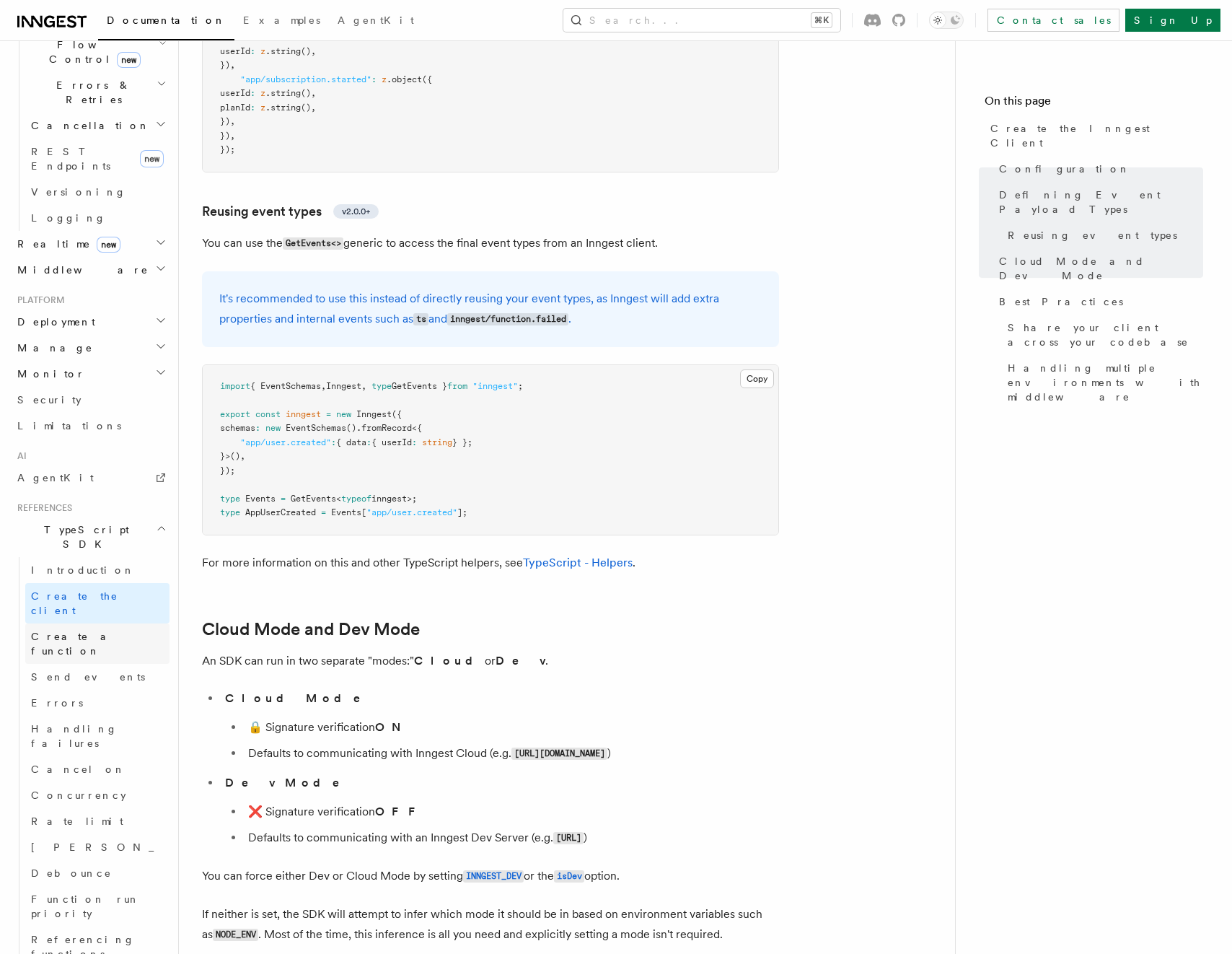
scroll to position [1678, 0]
click at [68, 631] on span "Create a function" at bounding box center [74, 644] width 86 height 26
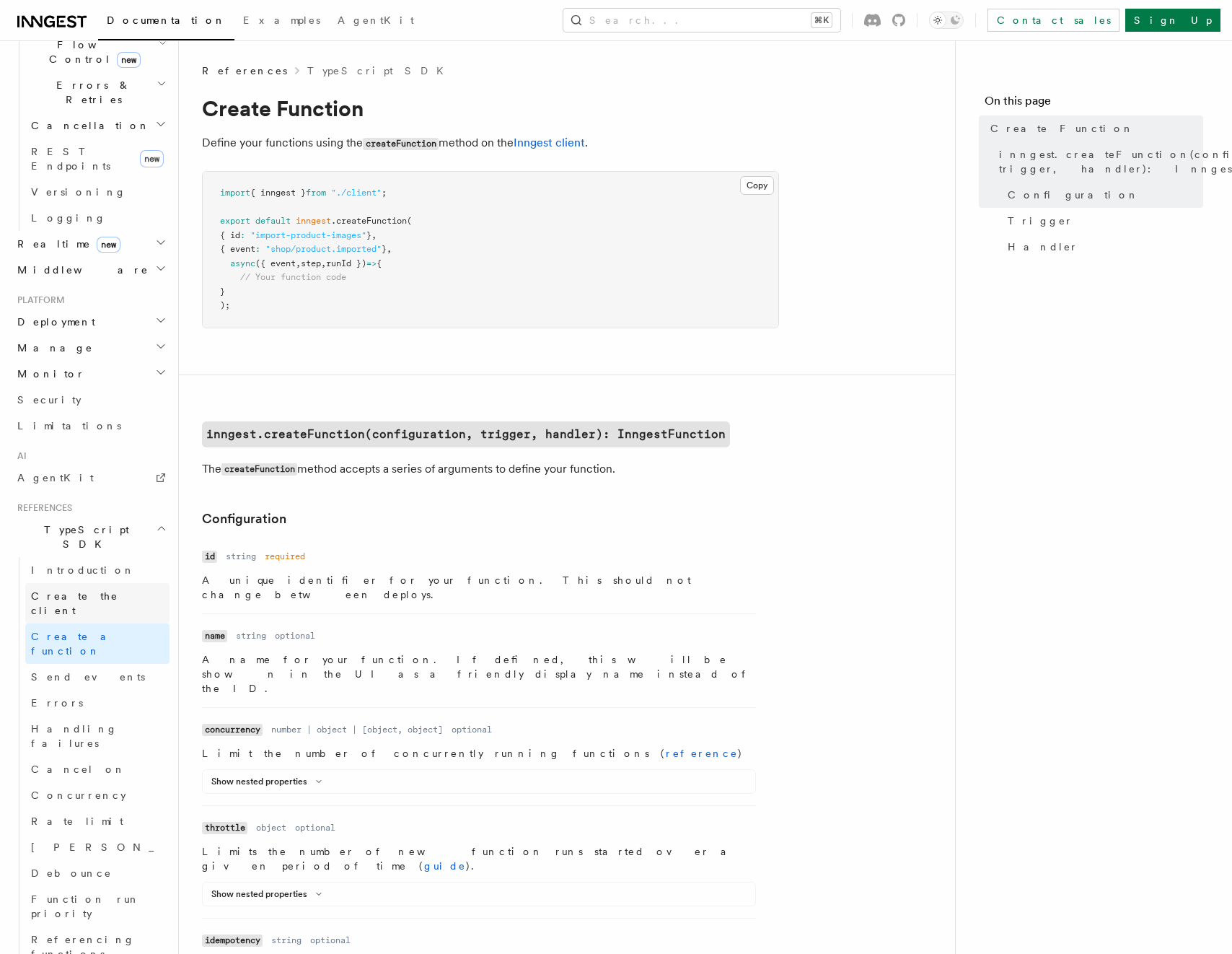
click at [58, 589] on span "Create the client" at bounding box center [100, 603] width 139 height 29
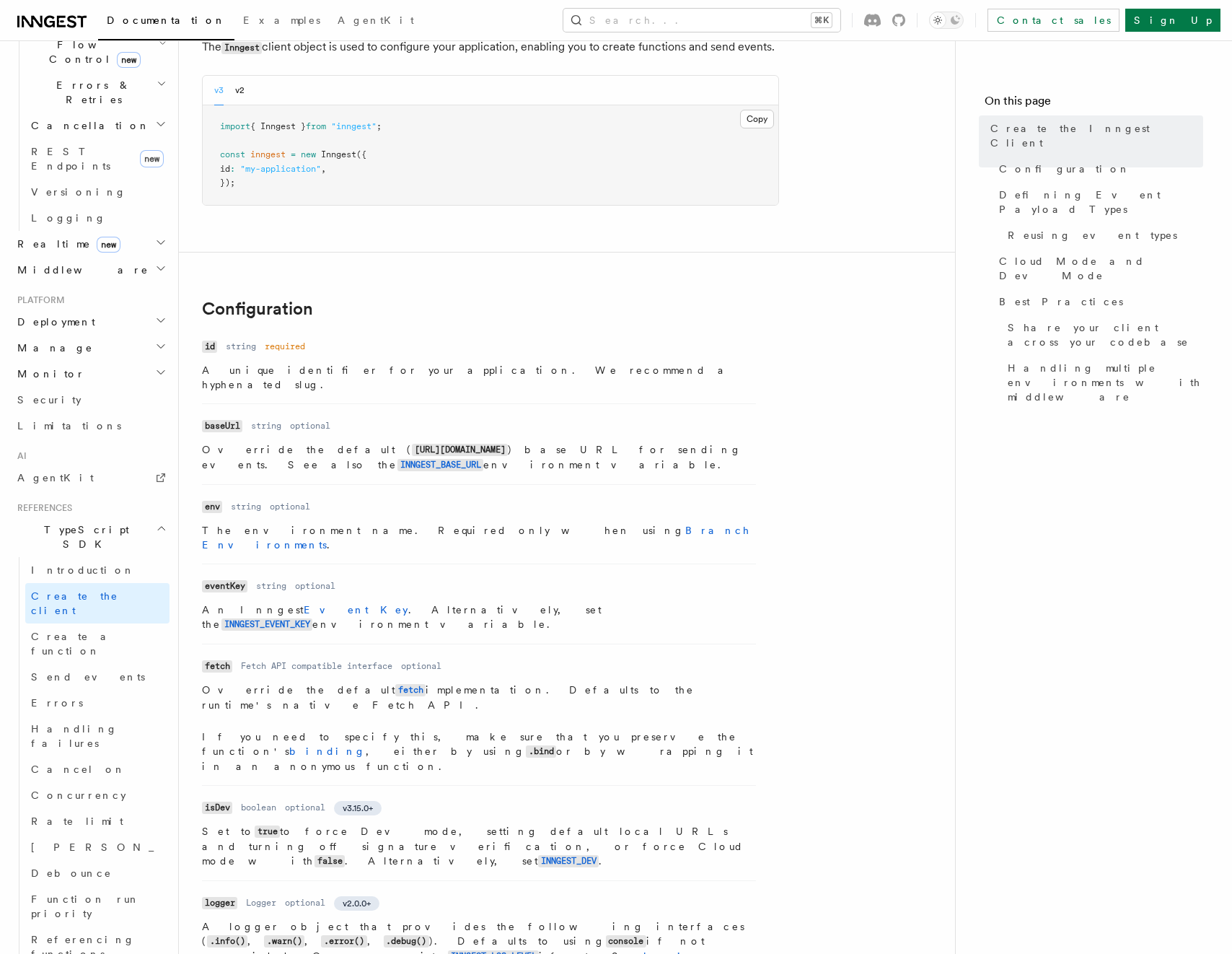
scroll to position [584, 0]
